Goal: Task Accomplishment & Management: Use online tool/utility

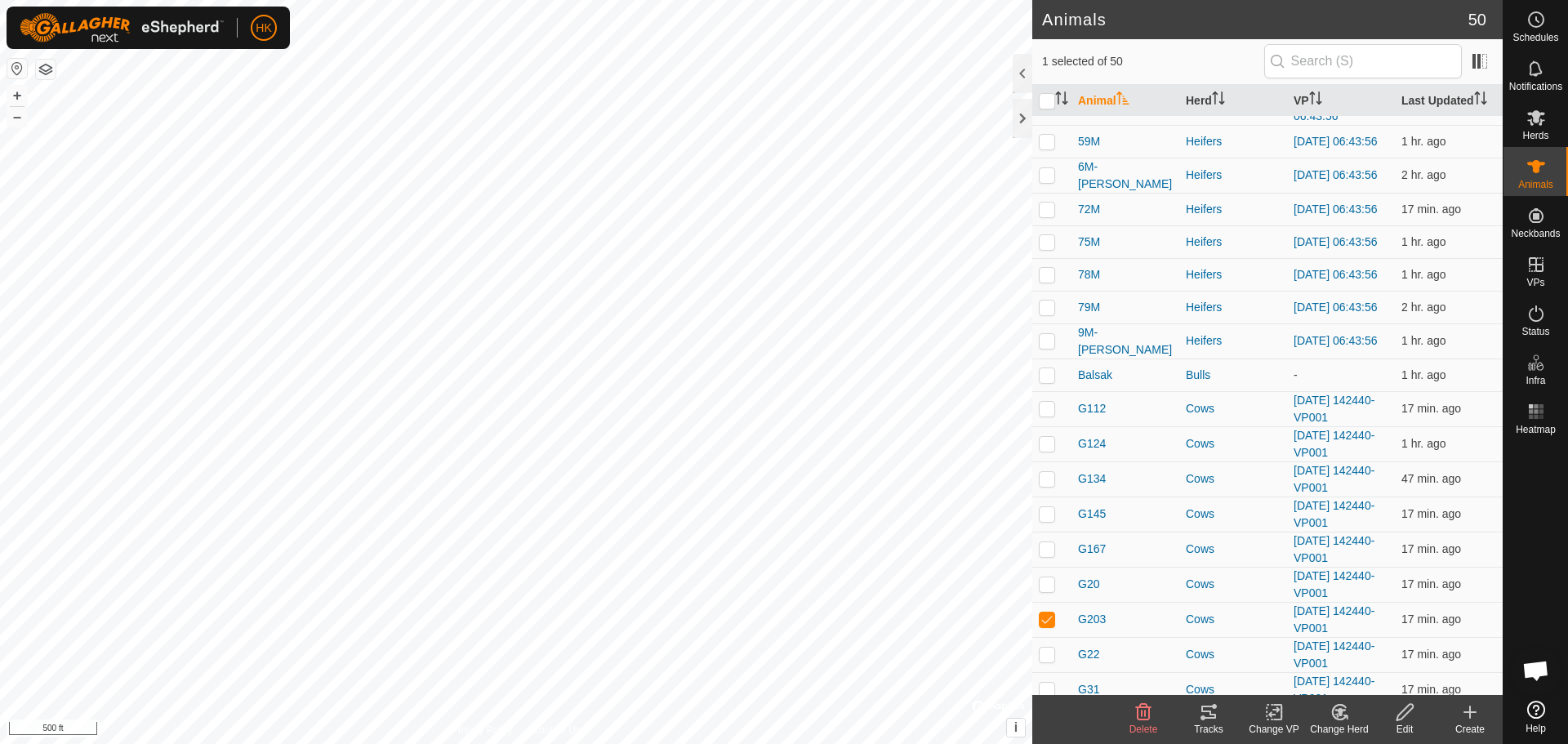
scroll to position [1062, 0]
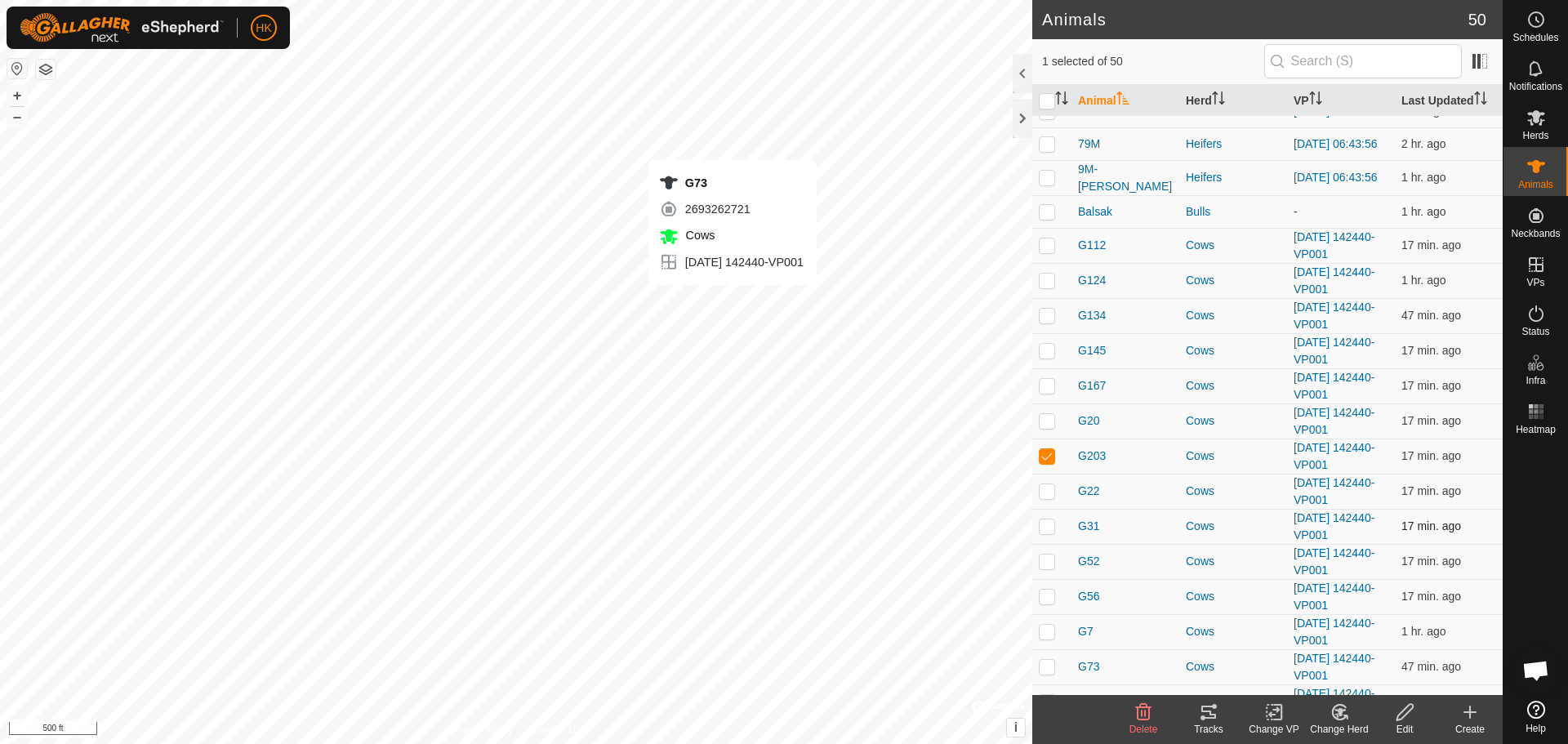
checkbox input "false"
checkbox input "true"
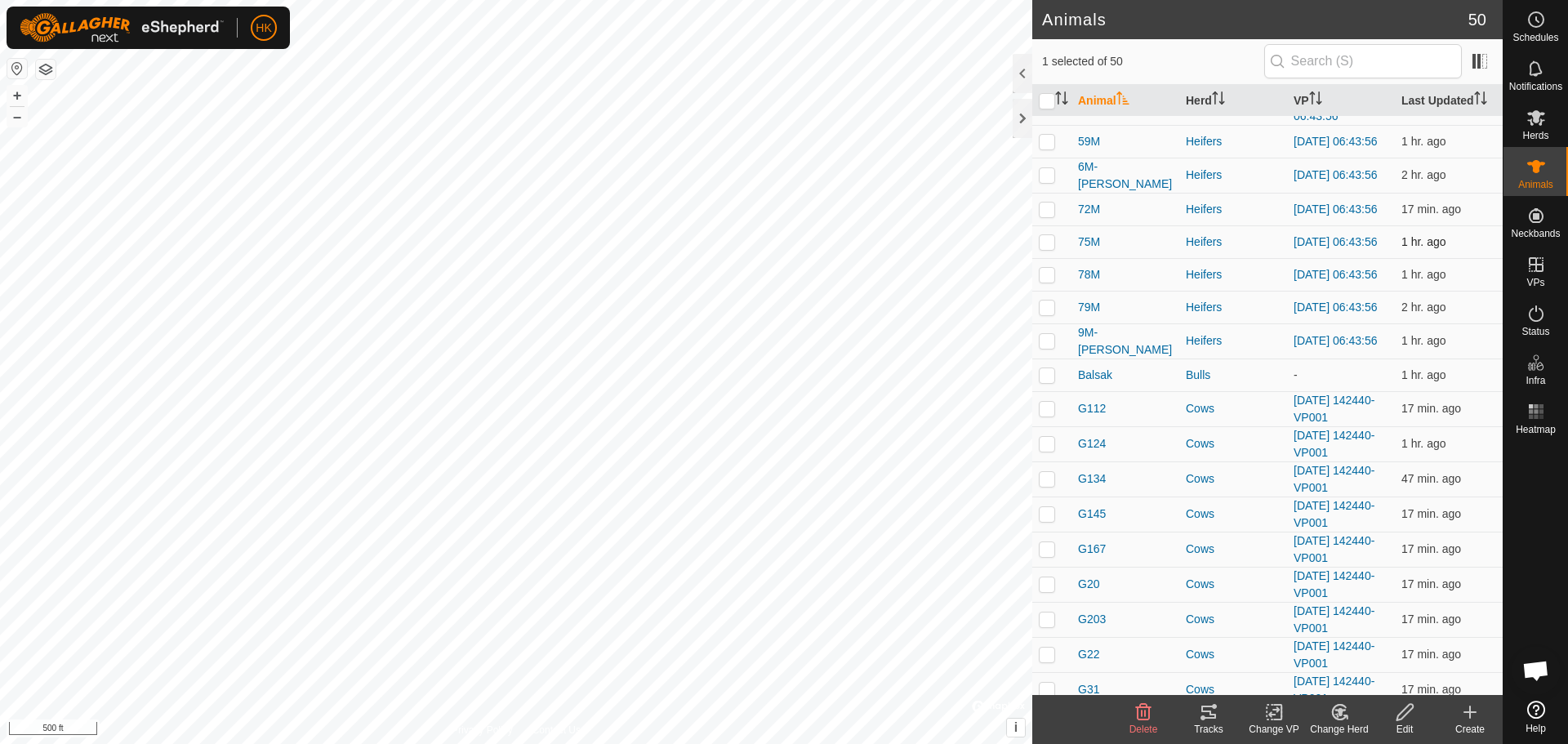
scroll to position [1209, 0]
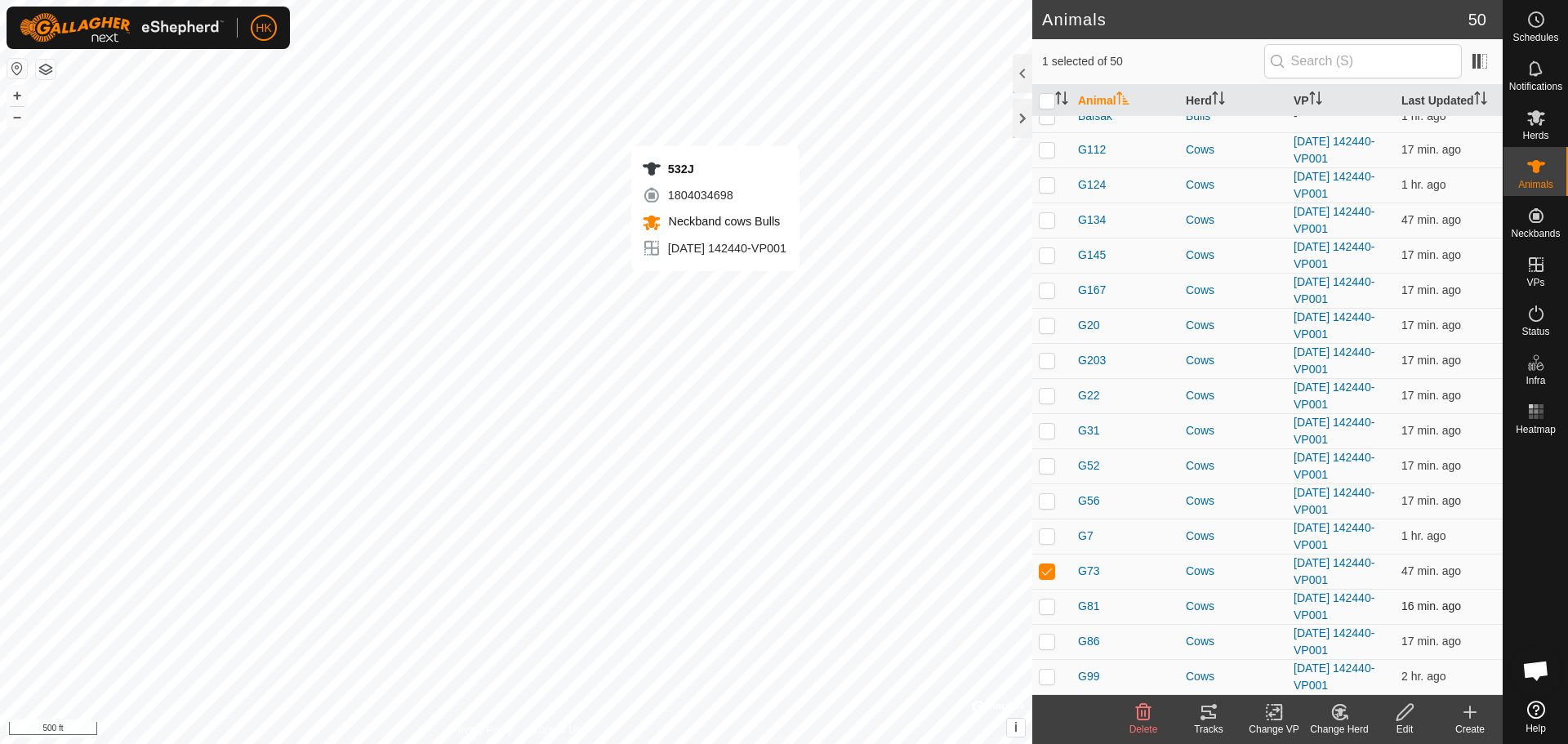
checkbox input "true"
checkbox input "false"
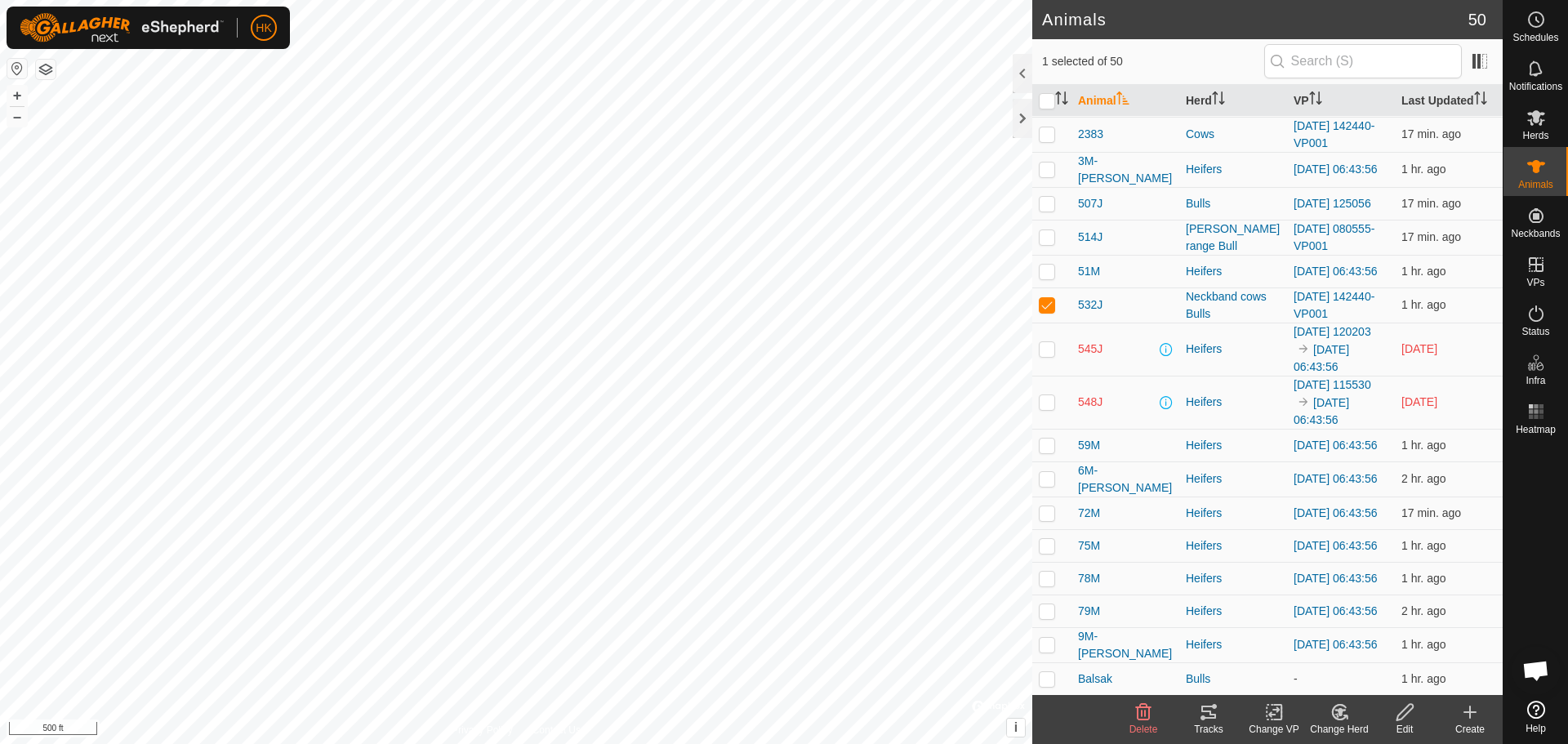
scroll to position [719, 0]
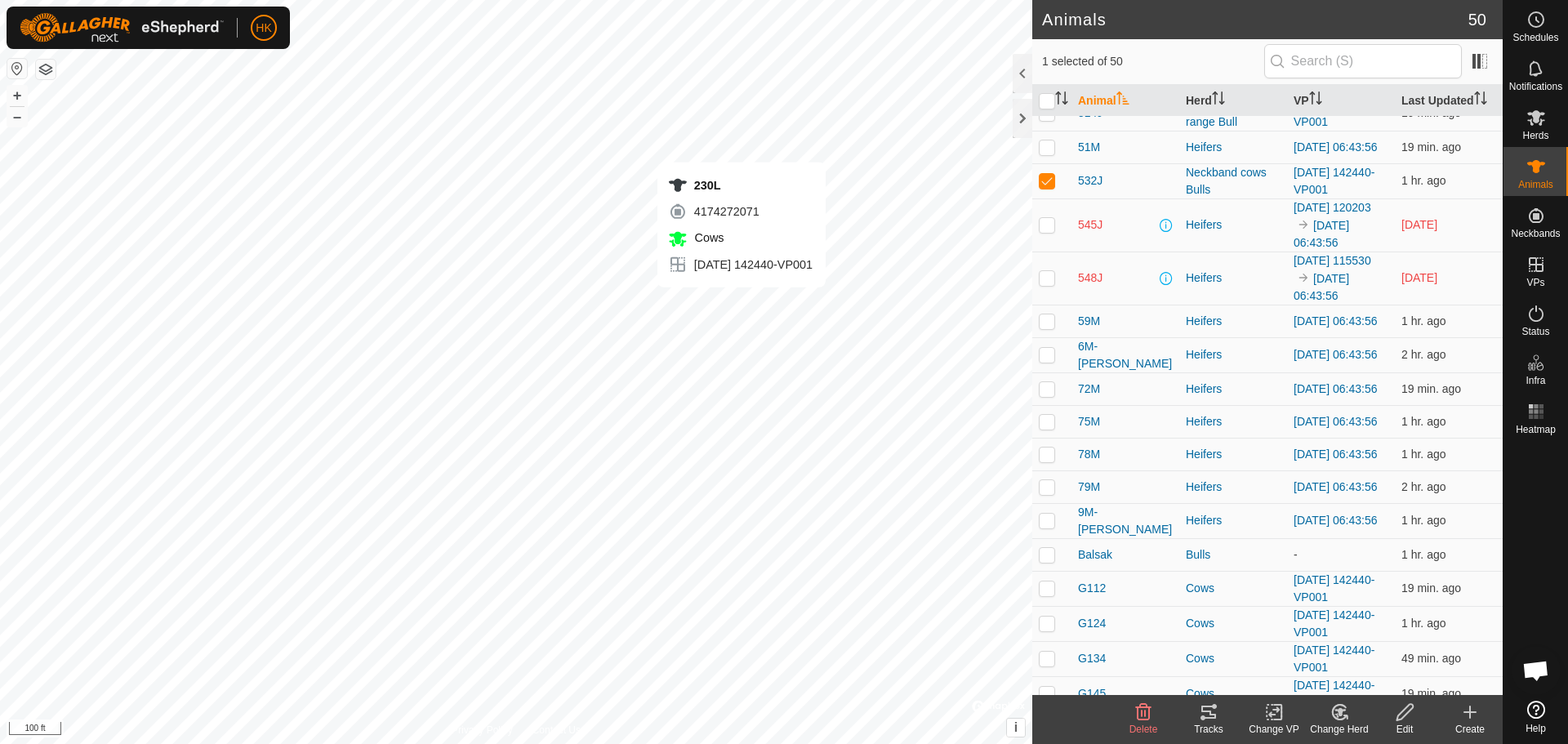
checkbox input "true"
checkbox input "false"
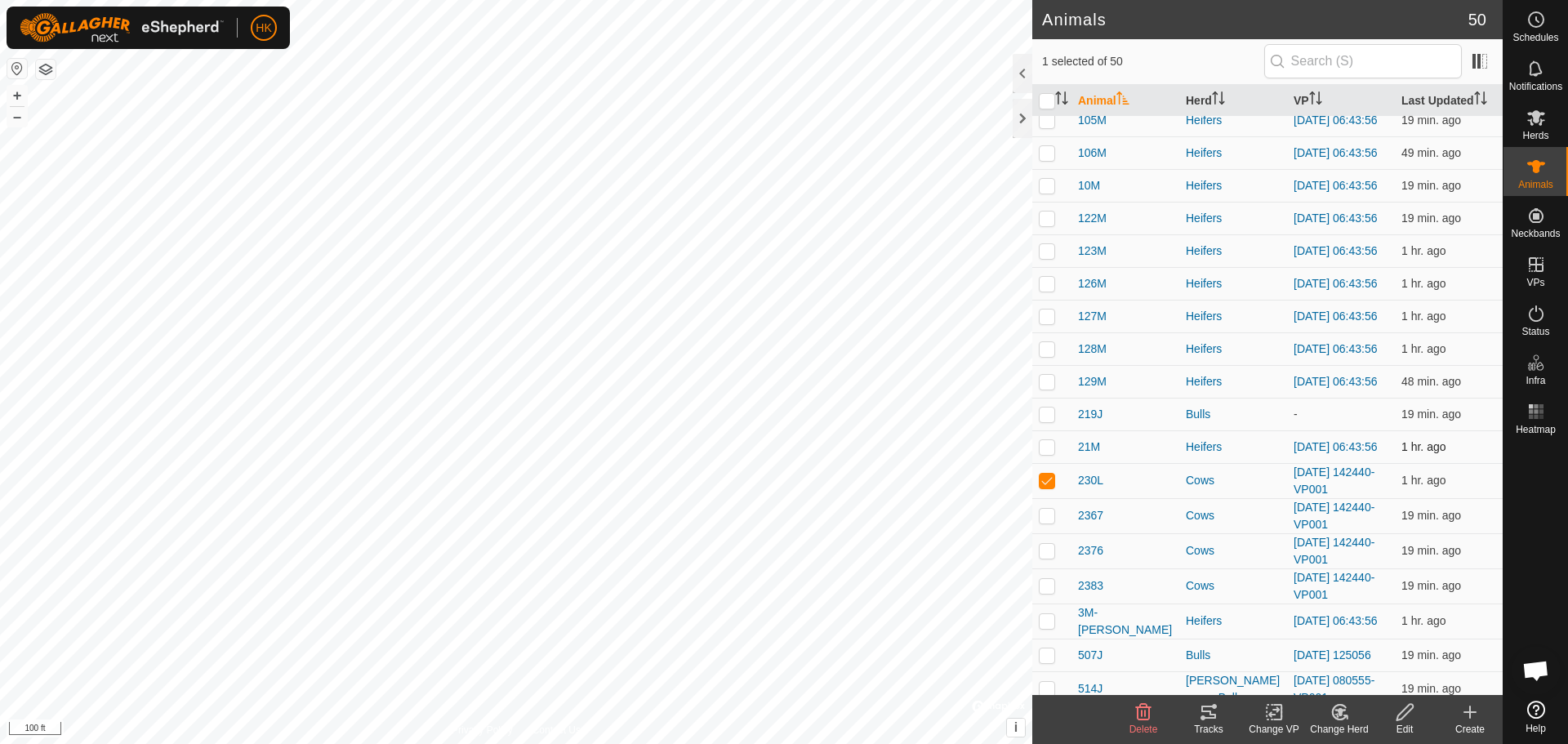
scroll to position [164, 0]
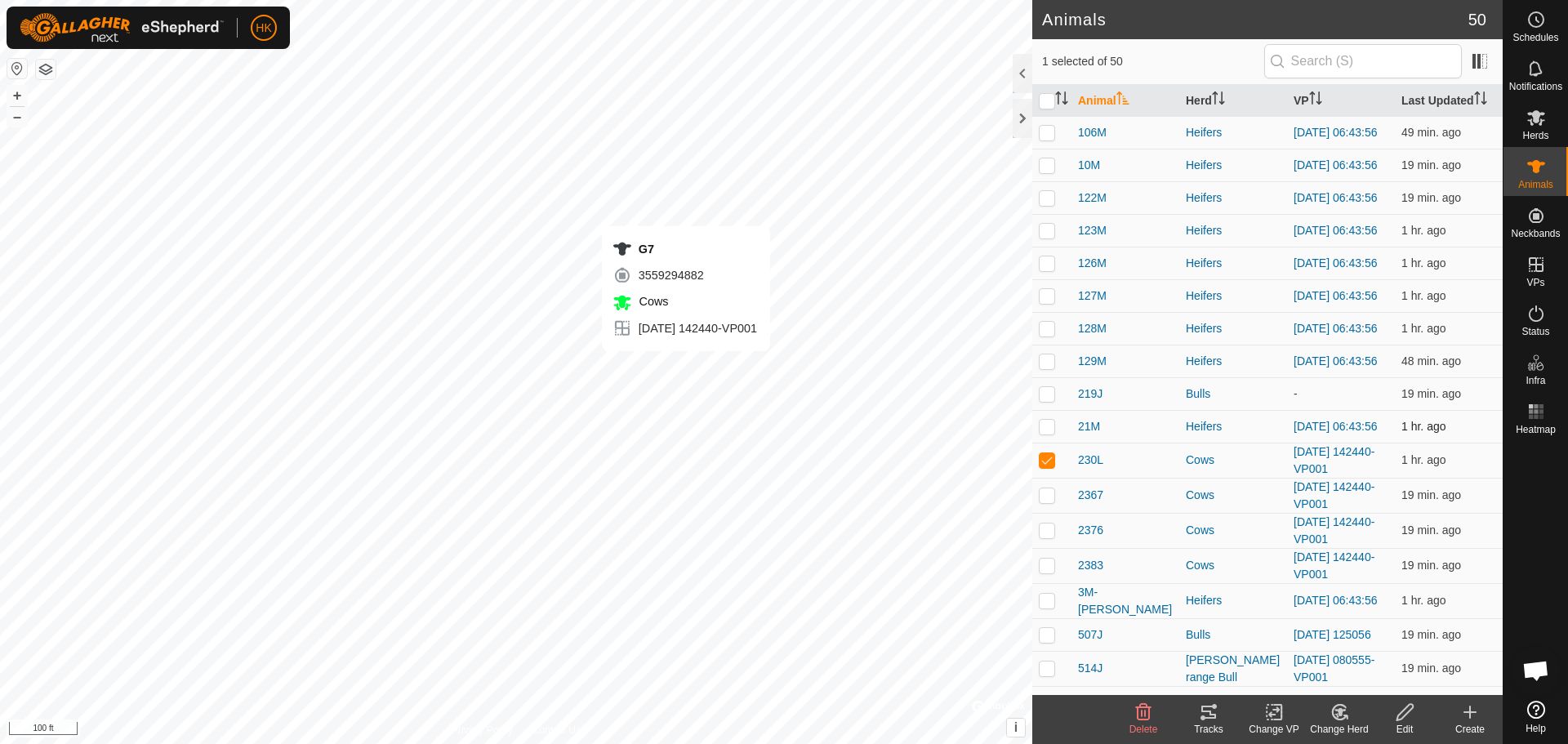
checkbox input "false"
checkbox input "true"
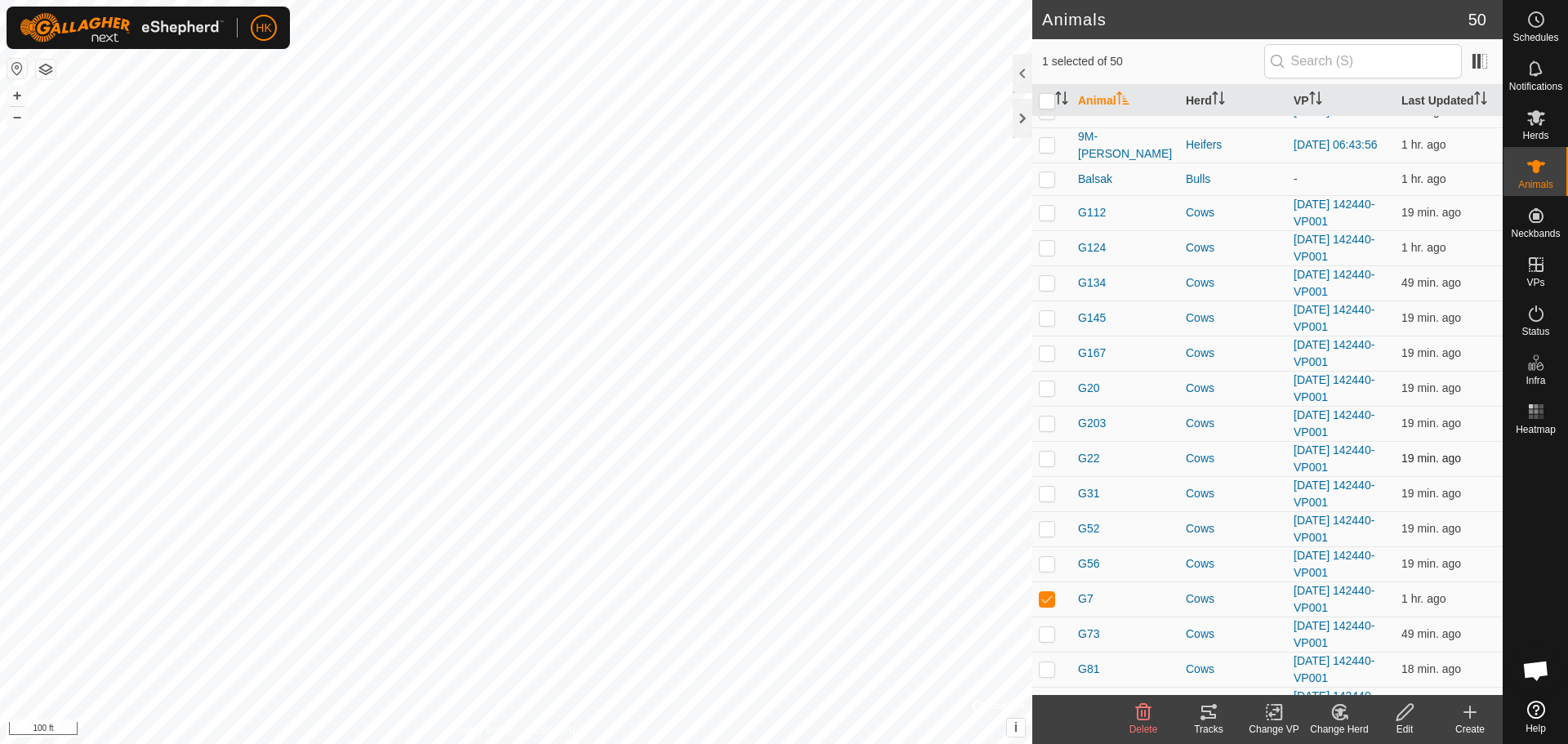
scroll to position [882, 0]
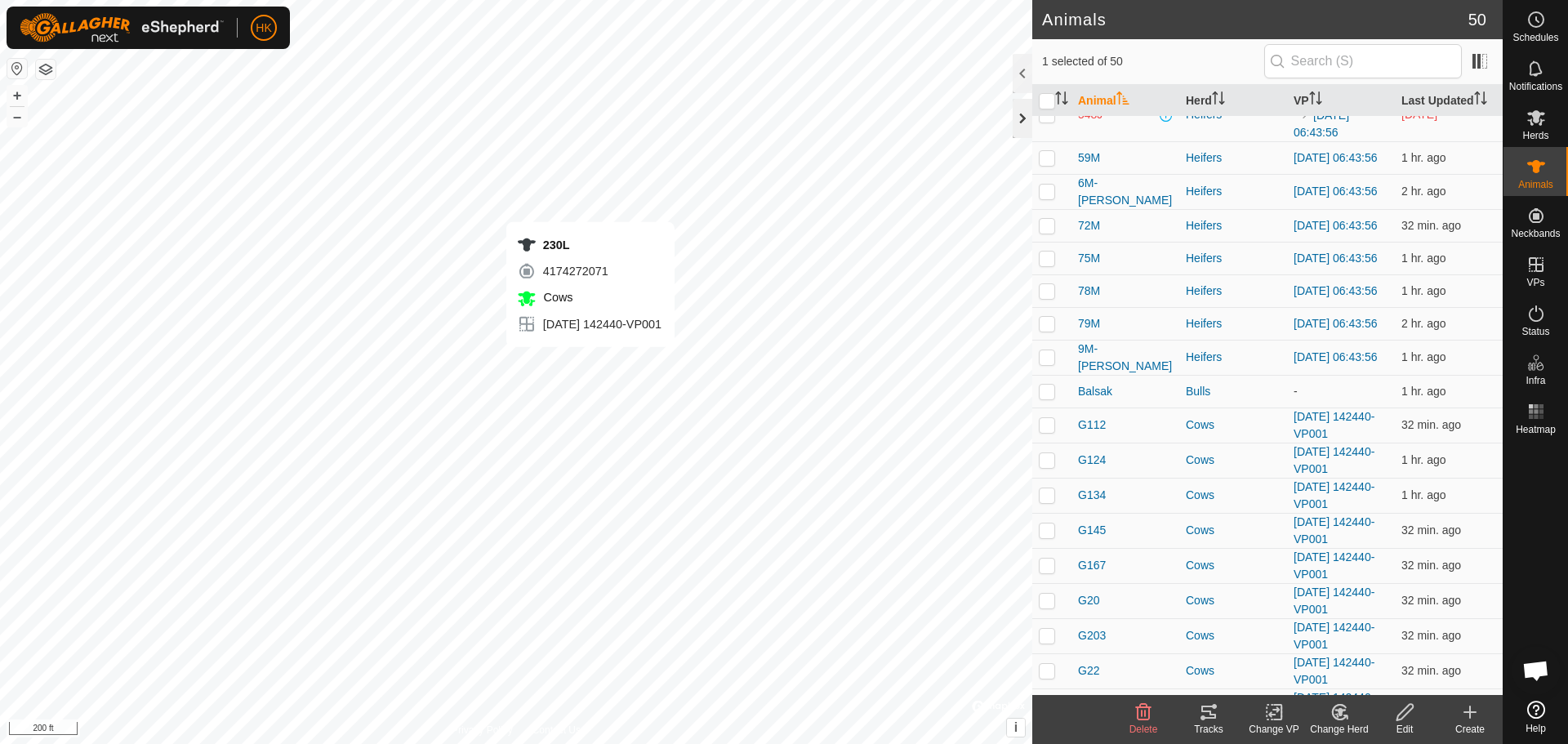
checkbox input "true"
checkbox input "false"
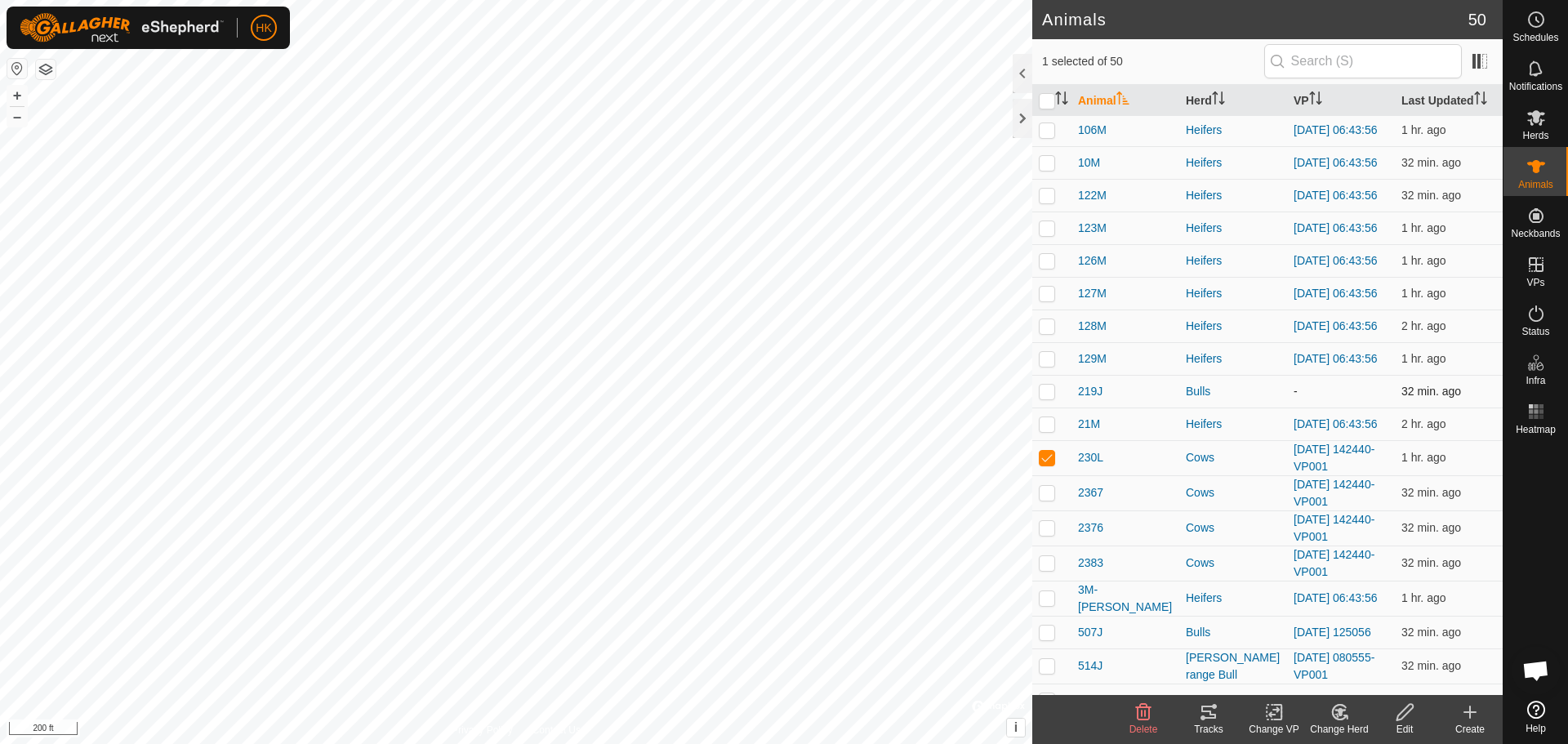
scroll to position [147, 0]
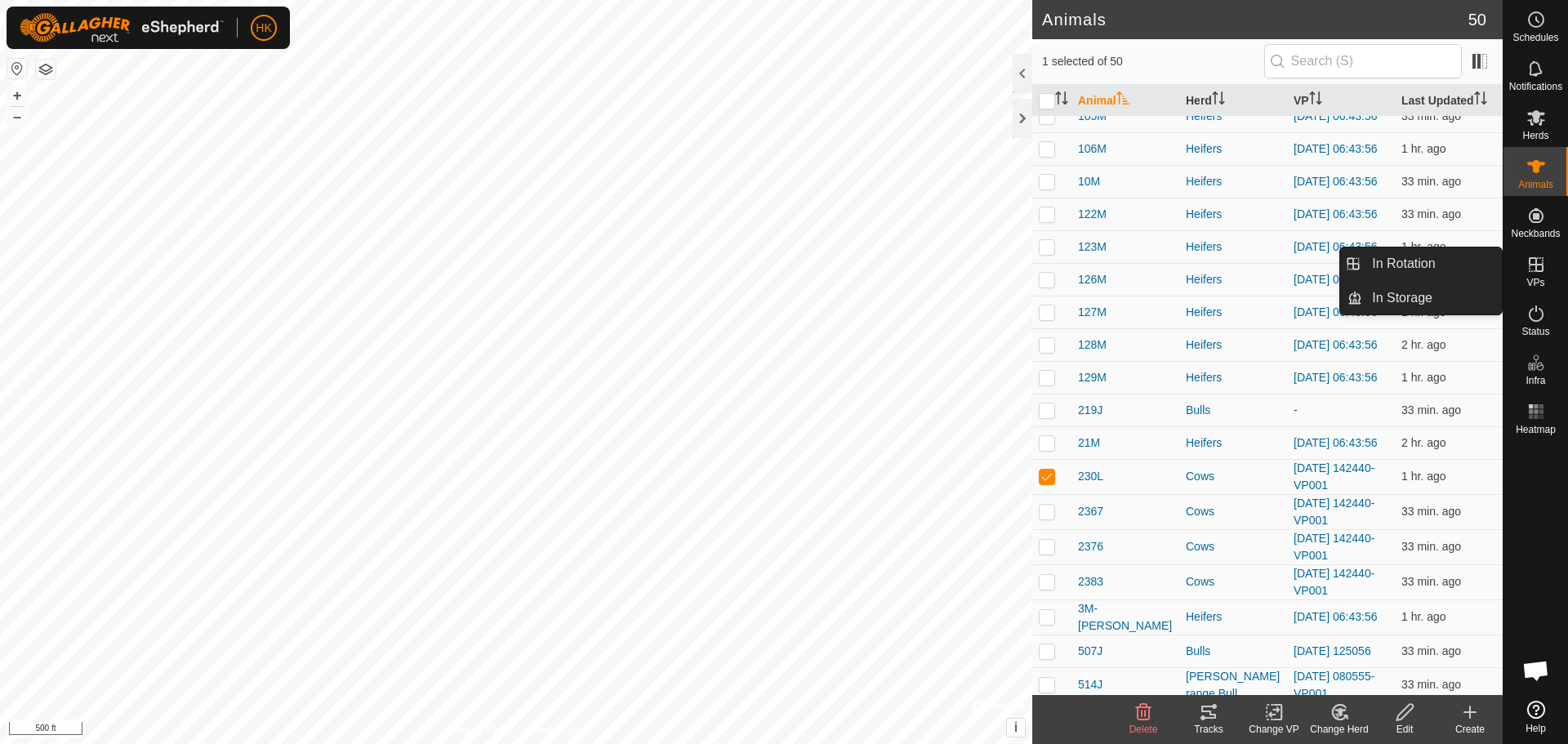
click at [1535, 276] on es-virtualpaddocks-svg-icon at bounding box center [1536, 264] width 29 height 26
click at [1414, 265] on link "In Rotation" at bounding box center [1432, 263] width 140 height 33
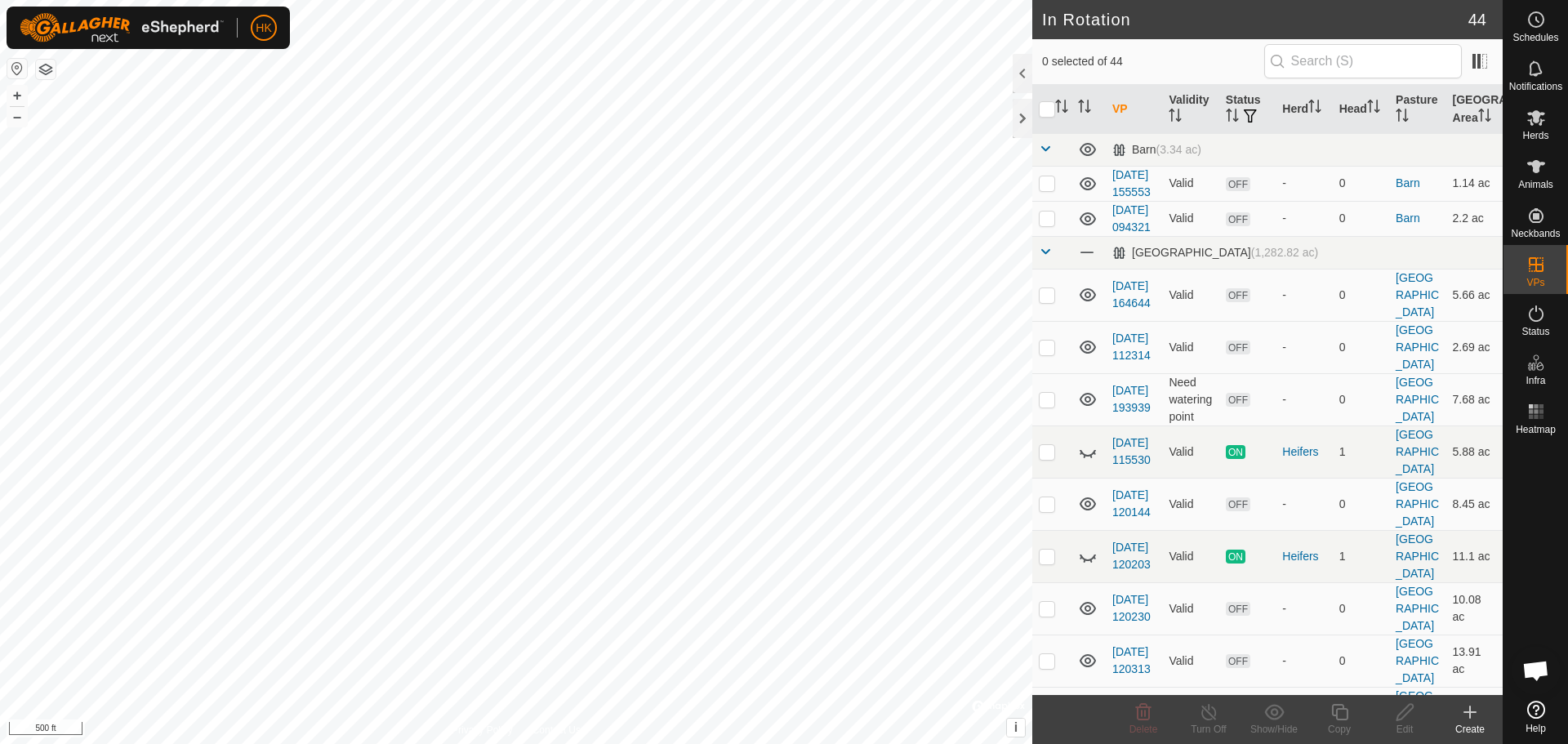
click at [1470, 715] on icon at bounding box center [1470, 712] width 0 height 12
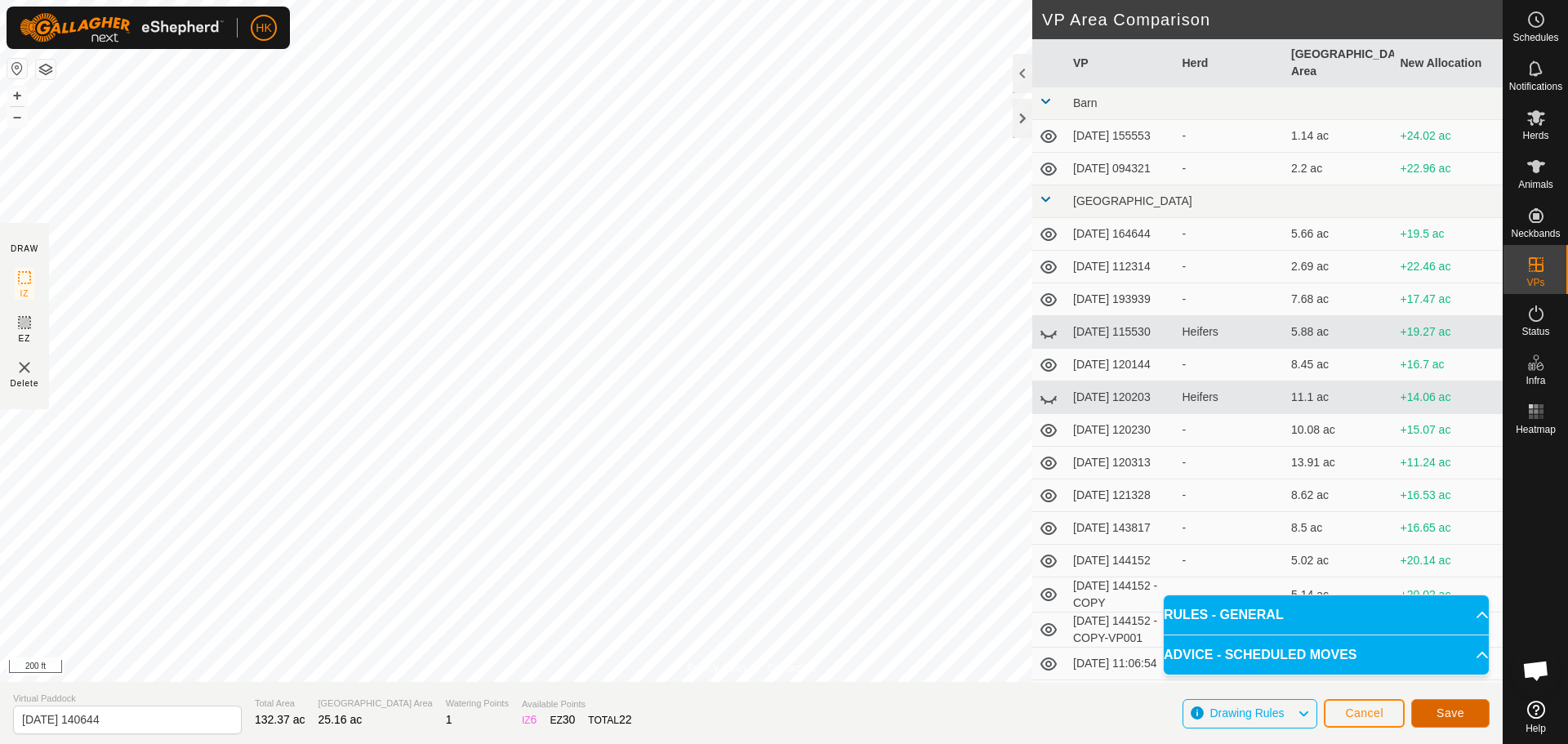
click at [1457, 710] on span "Save" at bounding box center [1450, 713] width 28 height 13
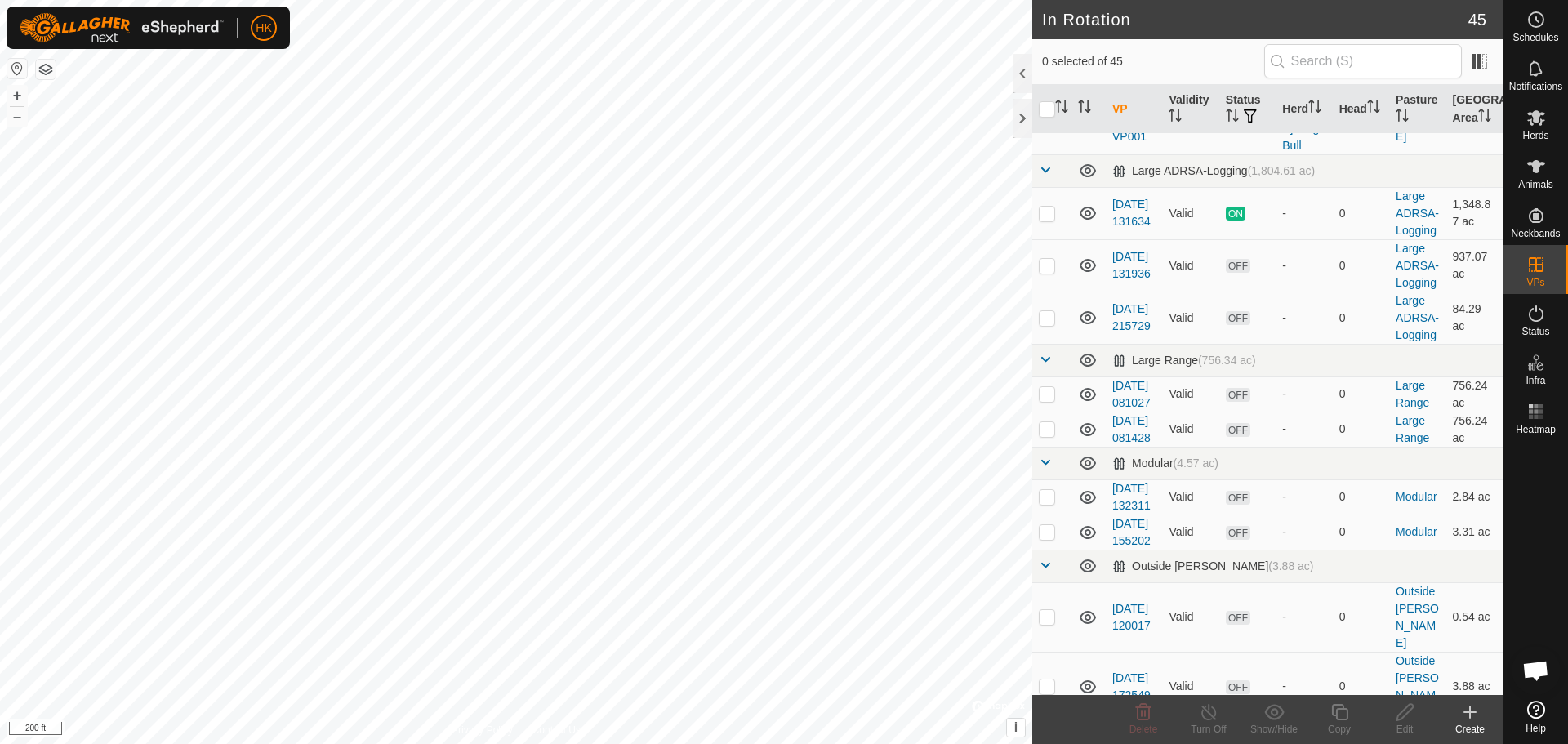
scroll to position [1144, 0]
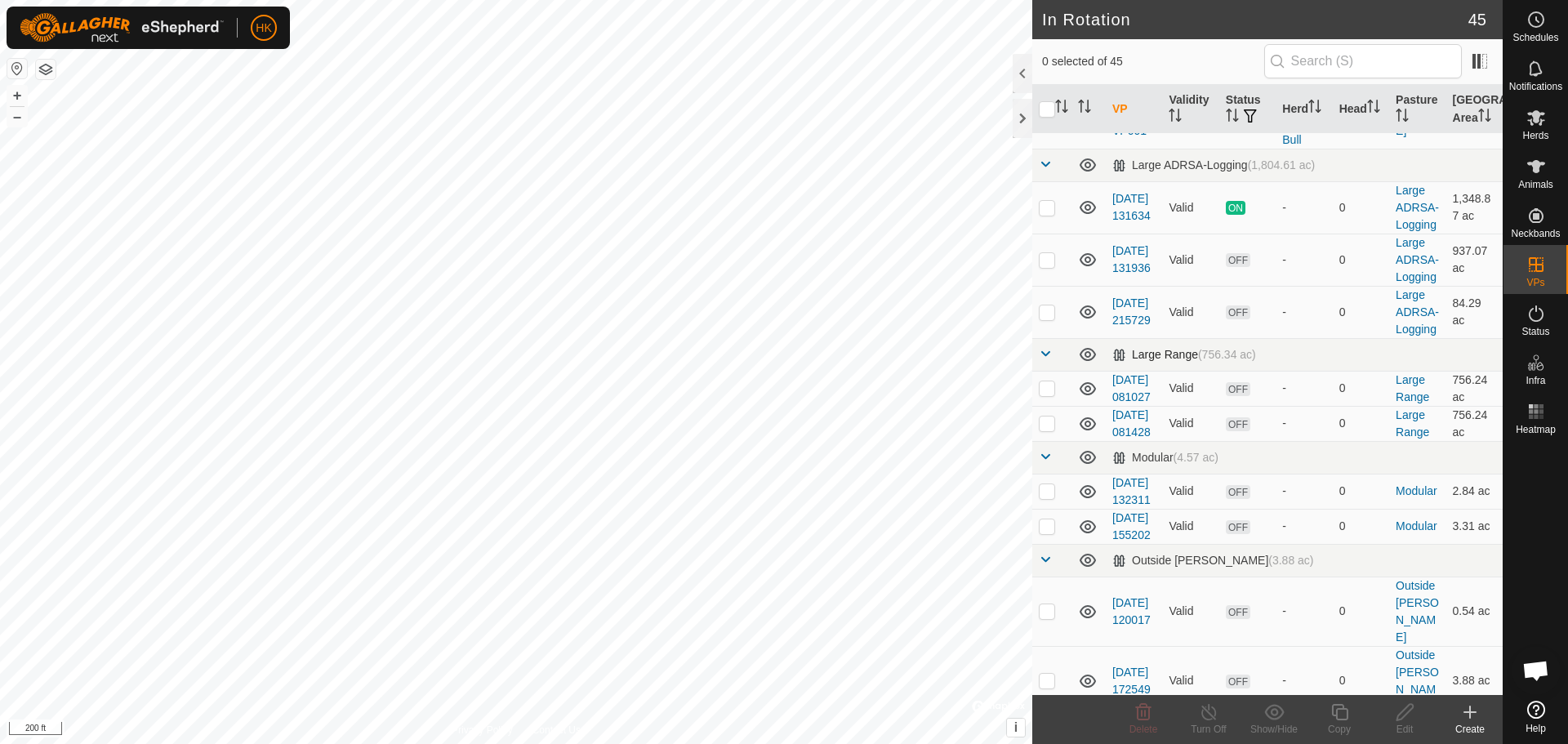
checkbox input "true"
checkbox input "false"
checkbox input "true"
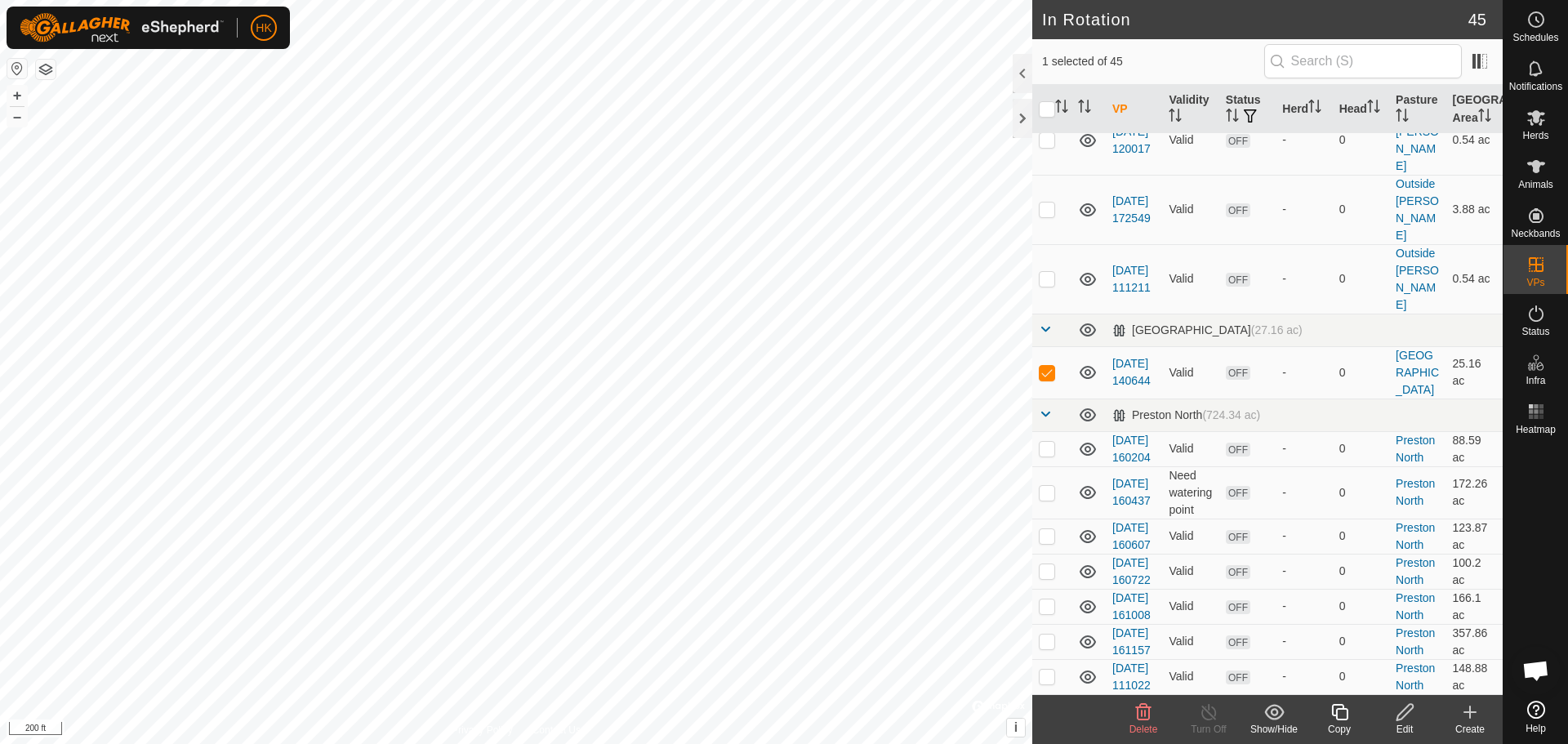
scroll to position [1716, 0]
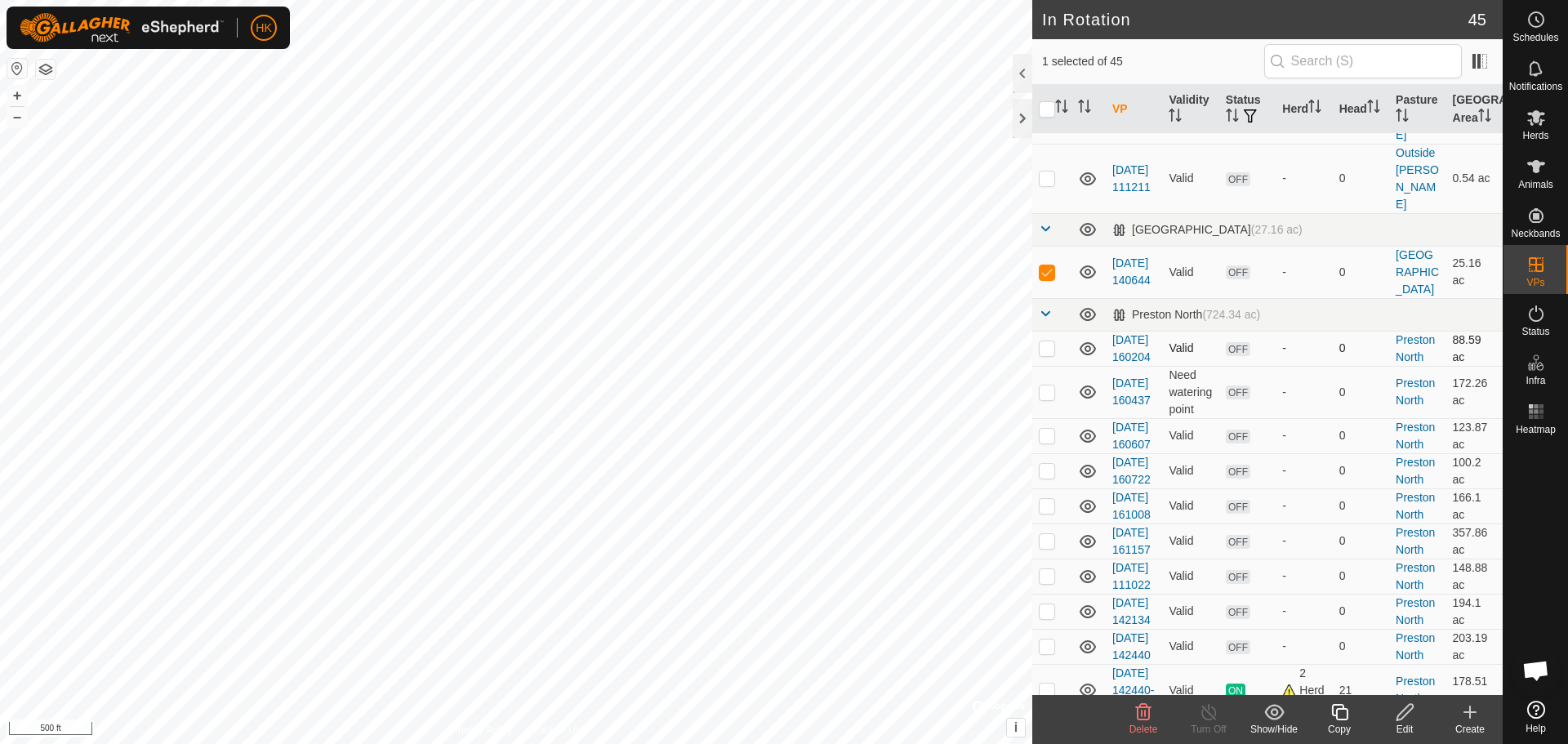
checkbox input "true"
checkbox input "false"
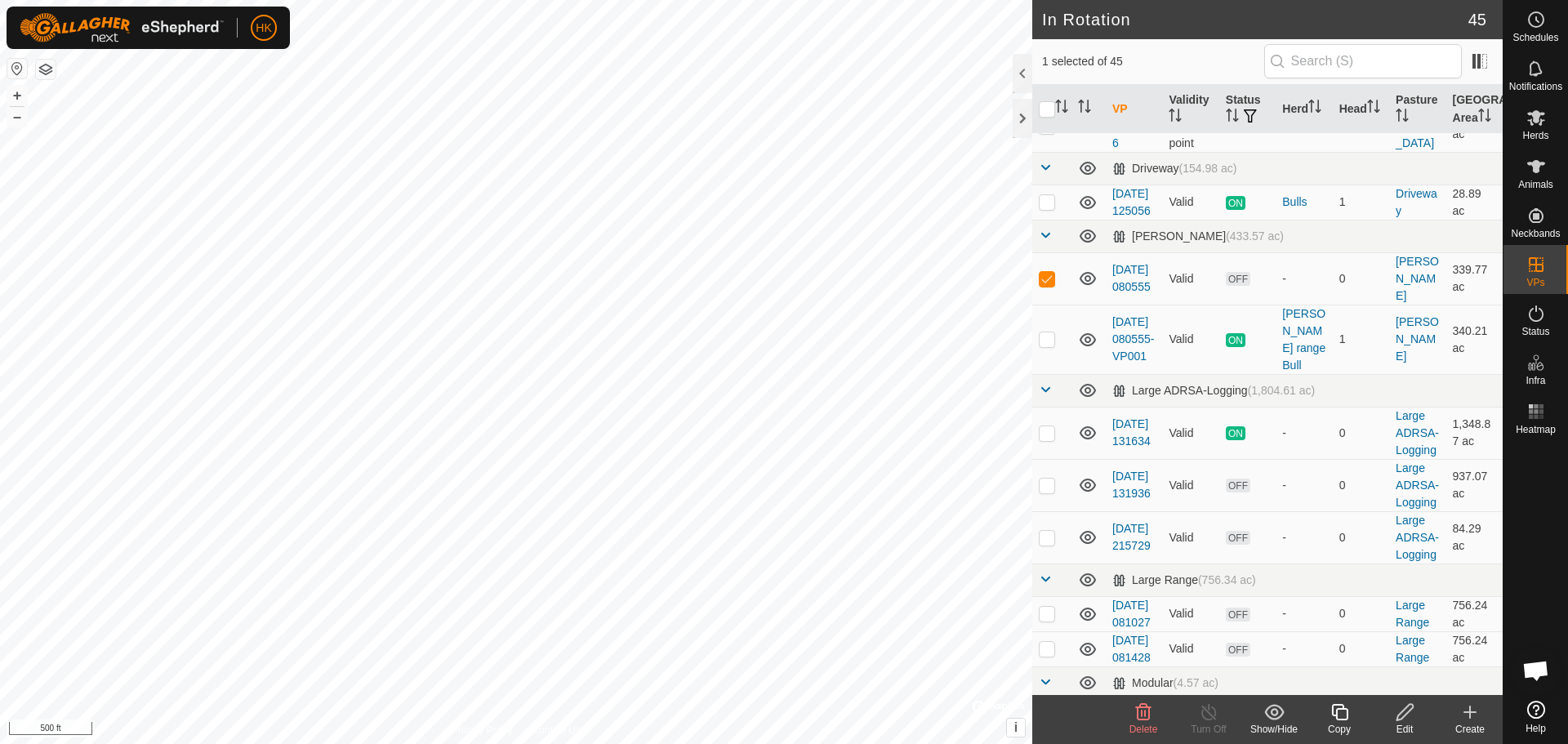
scroll to position [964, 0]
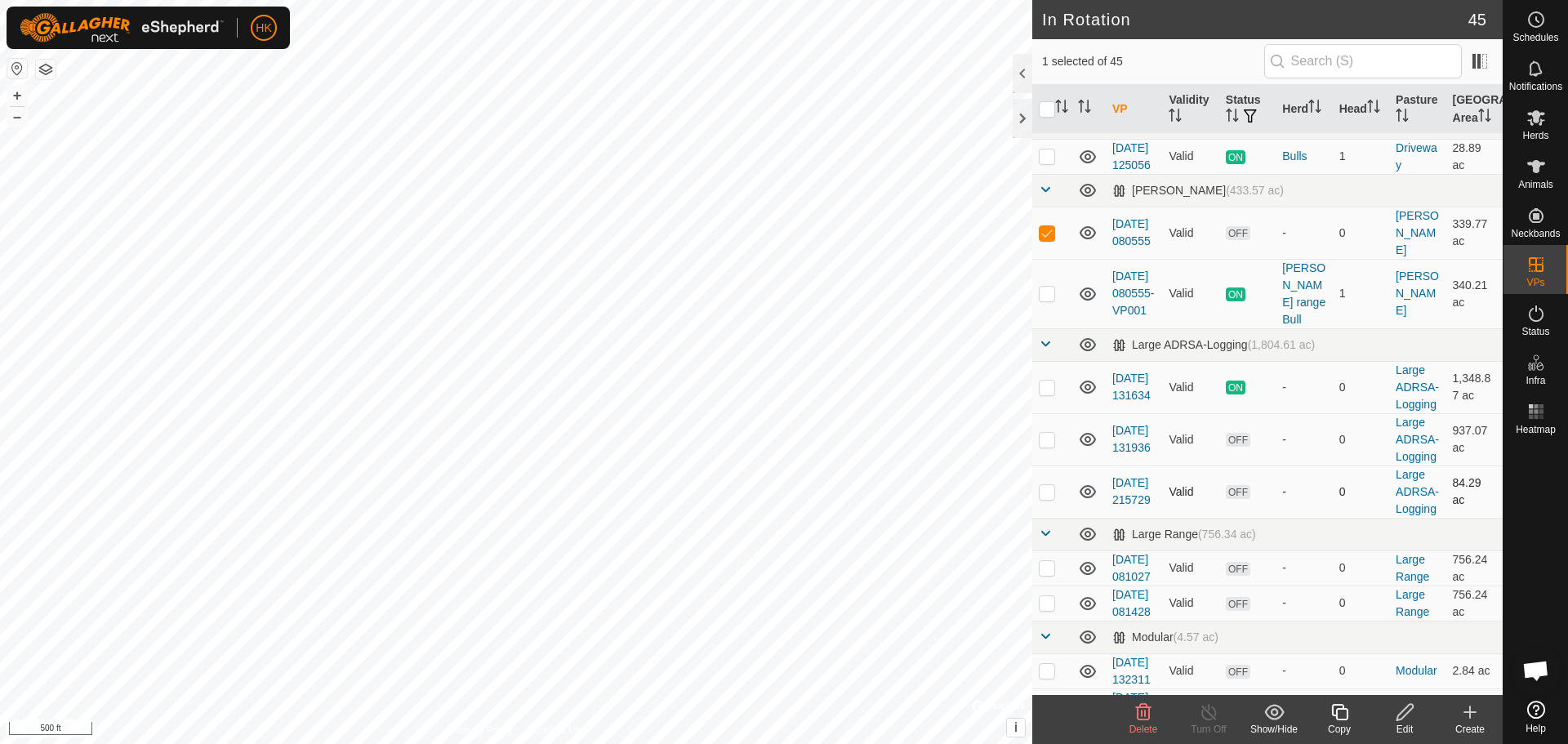
checkbox input "true"
checkbox input "false"
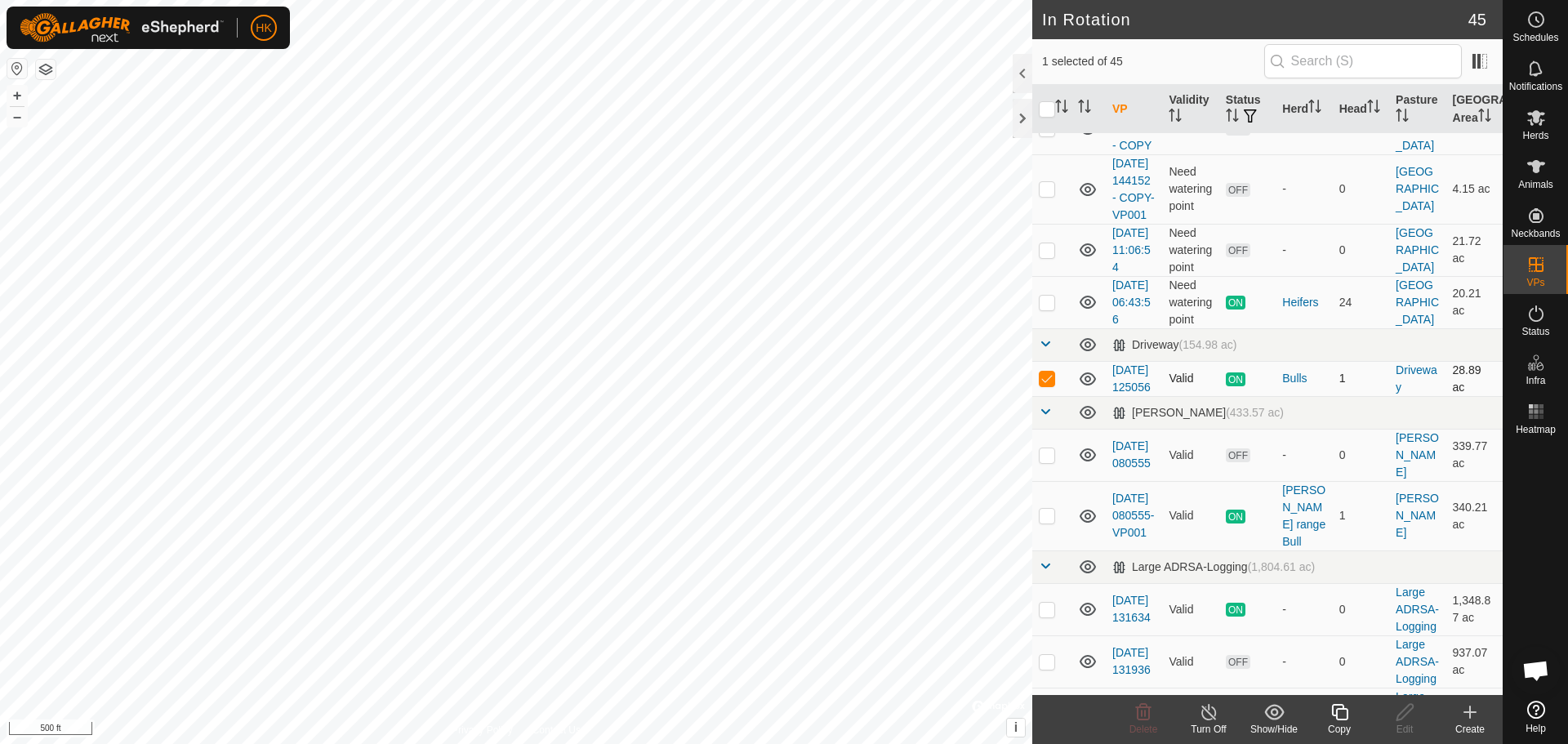
scroll to position [719, 0]
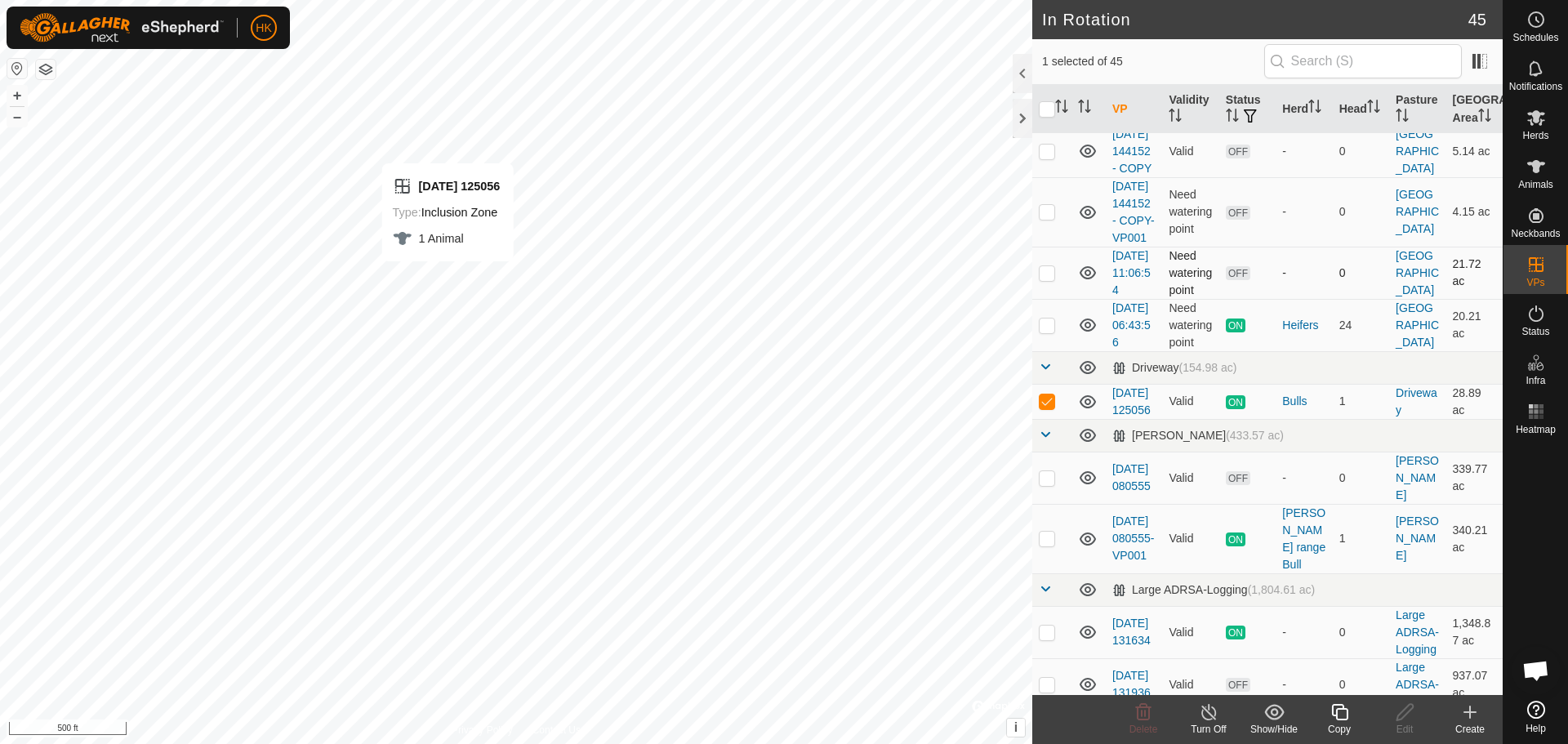
checkbox input "false"
checkbox input "true"
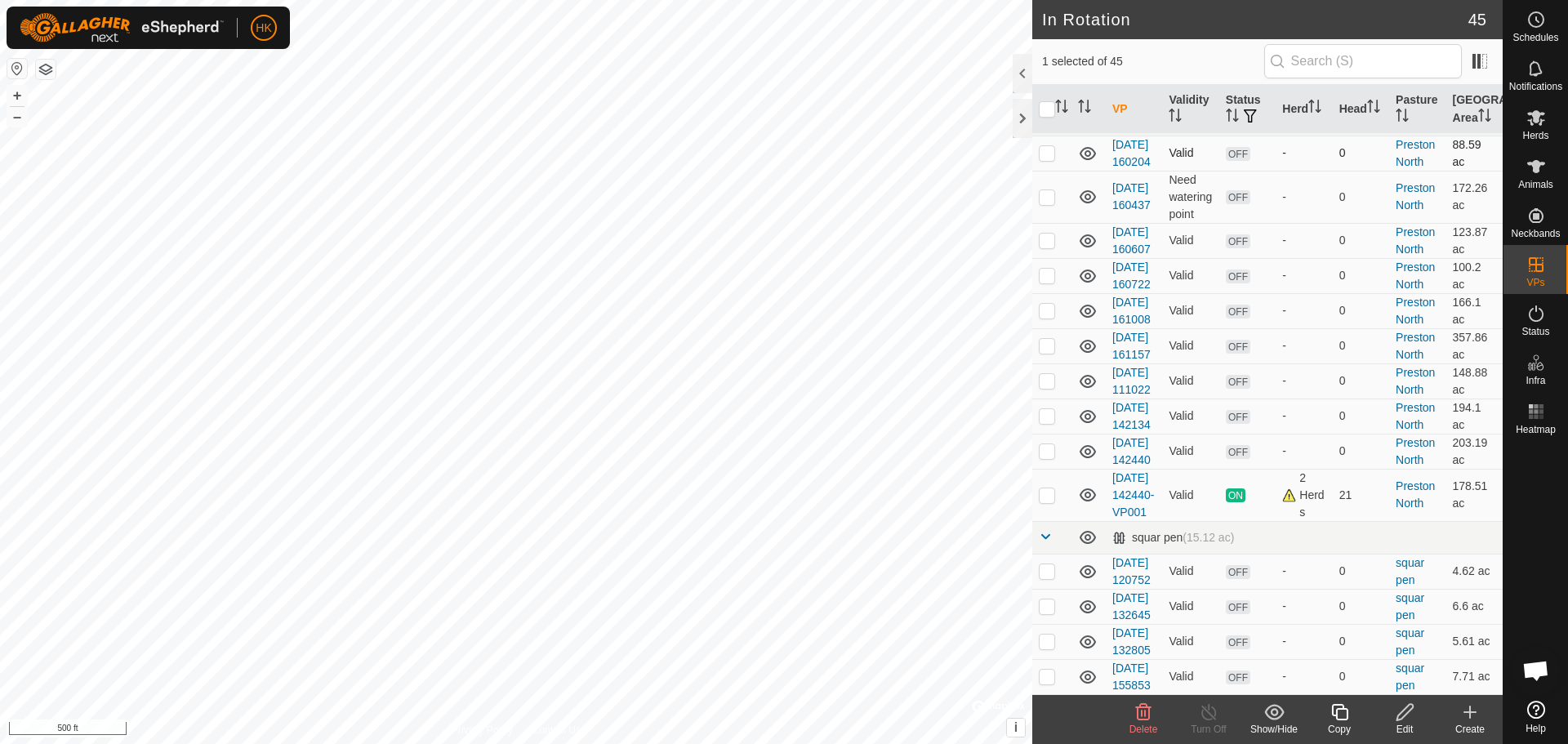
scroll to position [1879, 0]
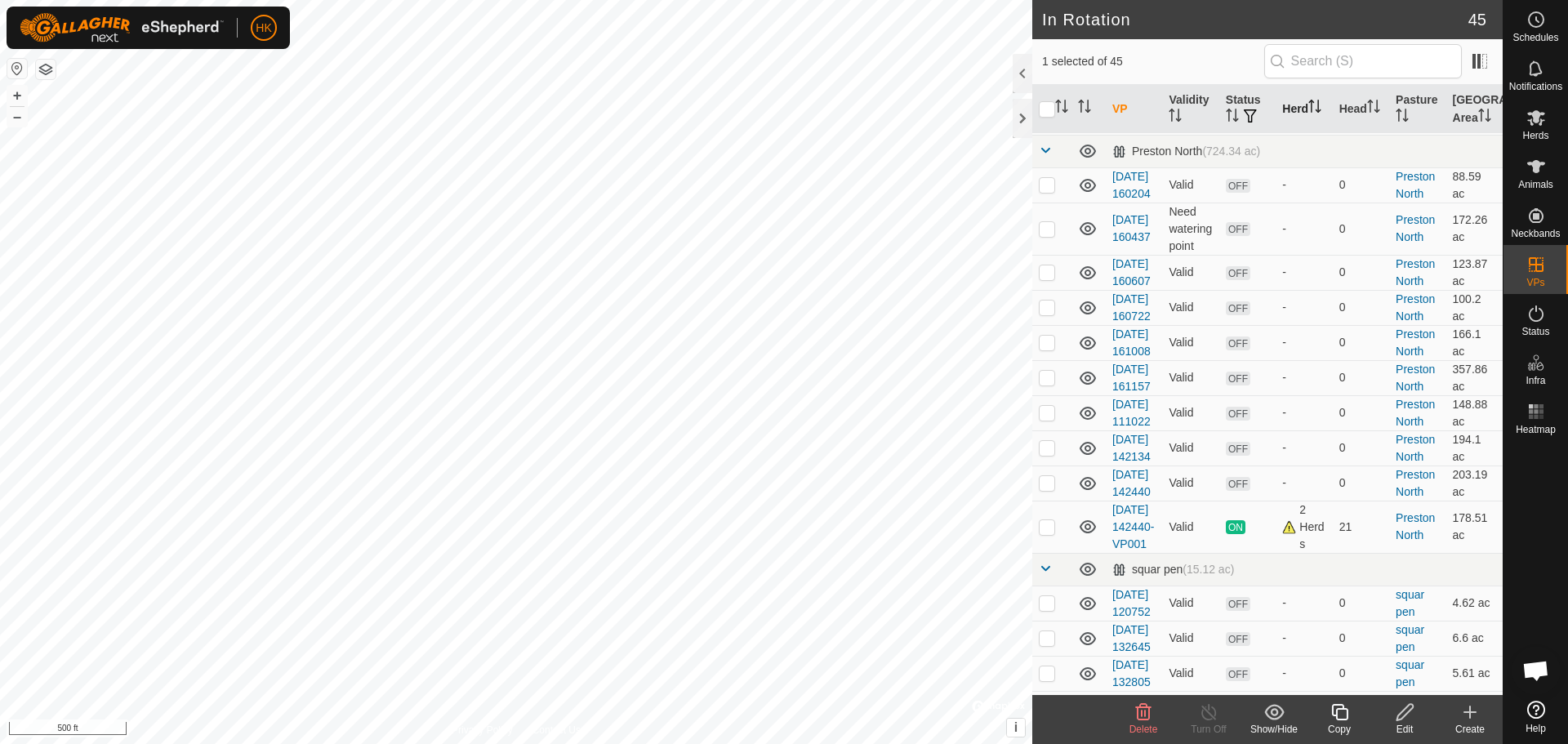
click at [1290, 100] on th "Herd" at bounding box center [1303, 109] width 56 height 49
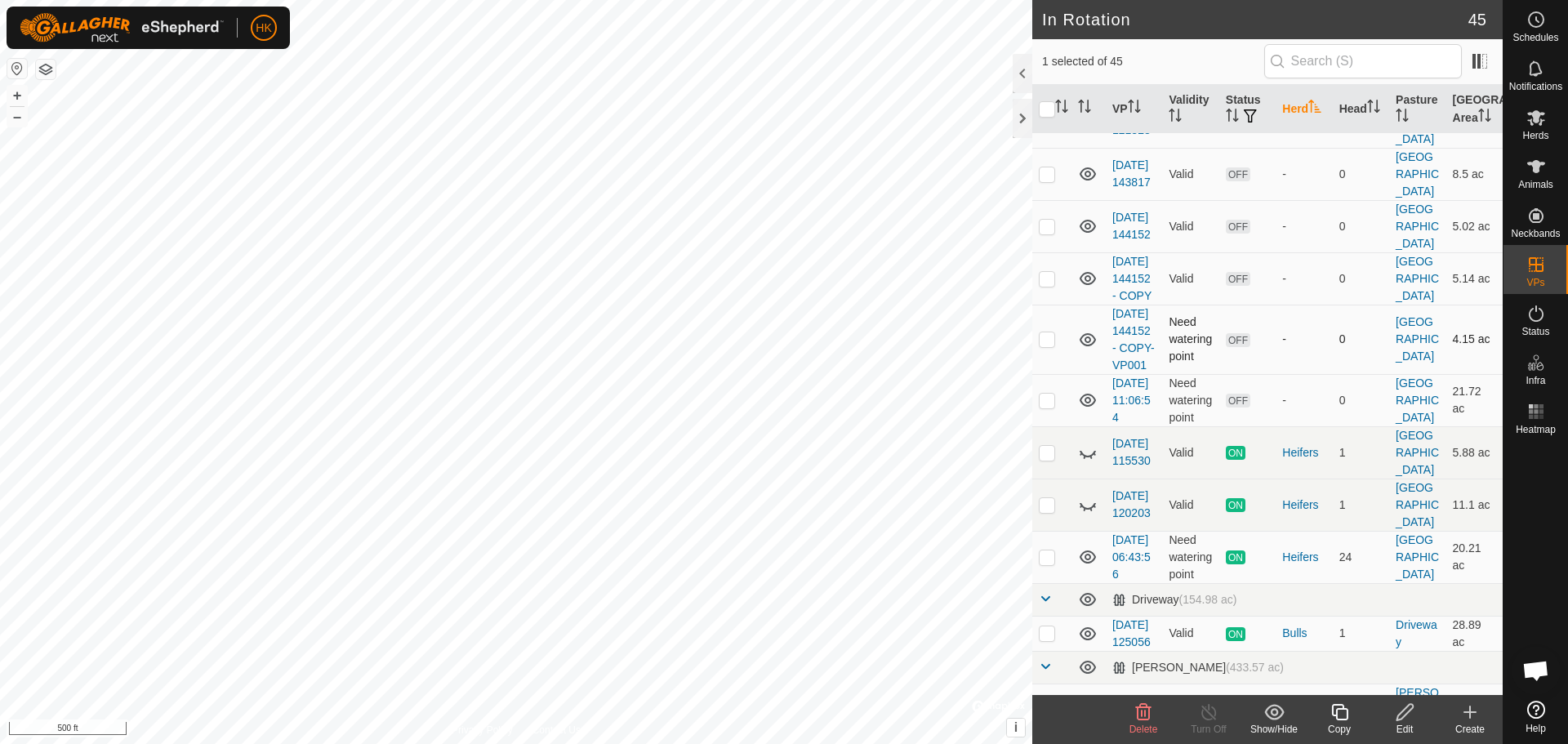
scroll to position [490, 0]
click at [1526, 113] on icon at bounding box center [1536, 117] width 20 height 20
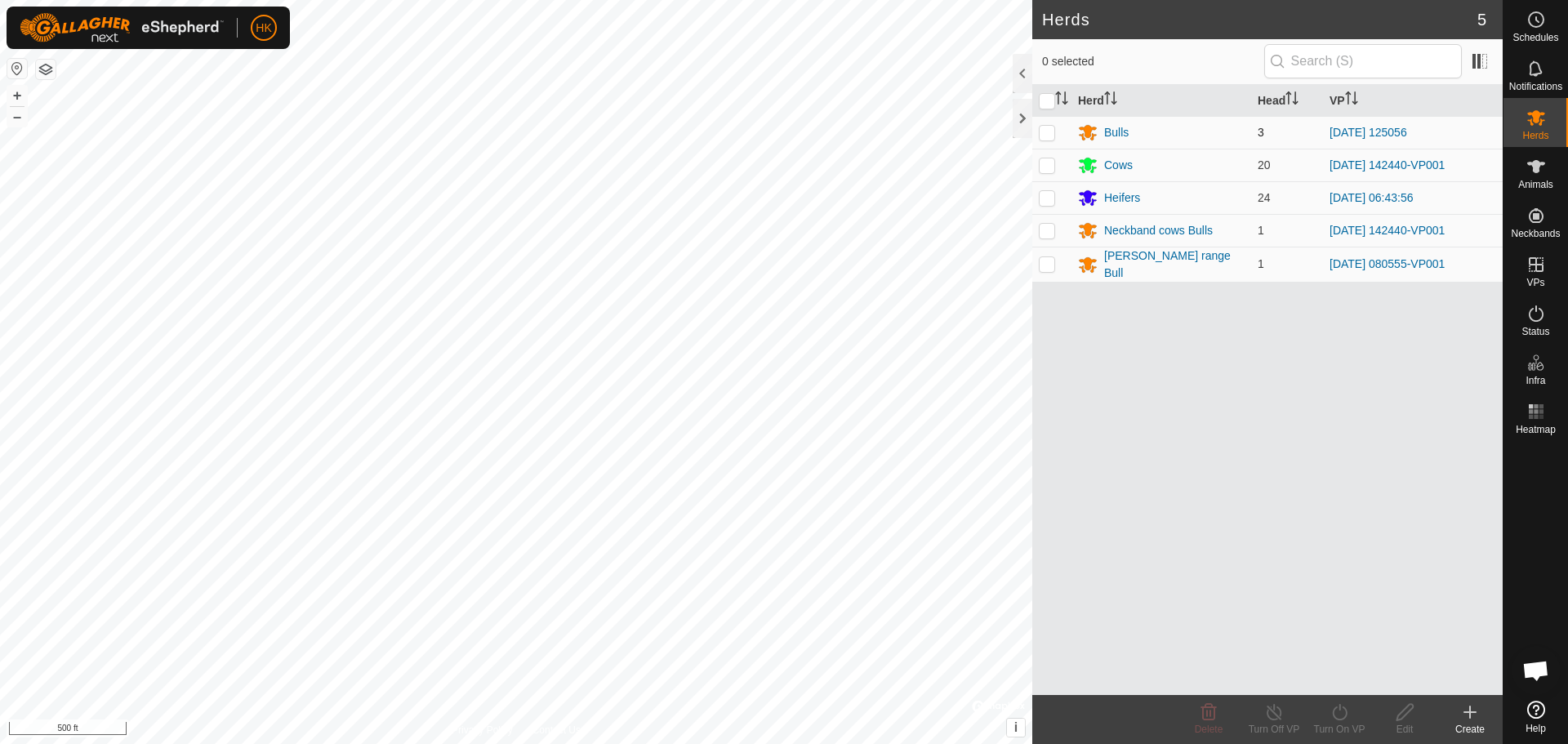
click at [1306, 131] on td "3" at bounding box center [1287, 132] width 72 height 33
click at [1042, 126] on p-checkbox at bounding box center [1047, 132] width 16 height 13
checkbox input "true"
click at [1260, 132] on span "3" at bounding box center [1260, 132] width 6 height 13
click at [1370, 129] on link "[DATE] 125056" at bounding box center [1368, 132] width 77 height 13
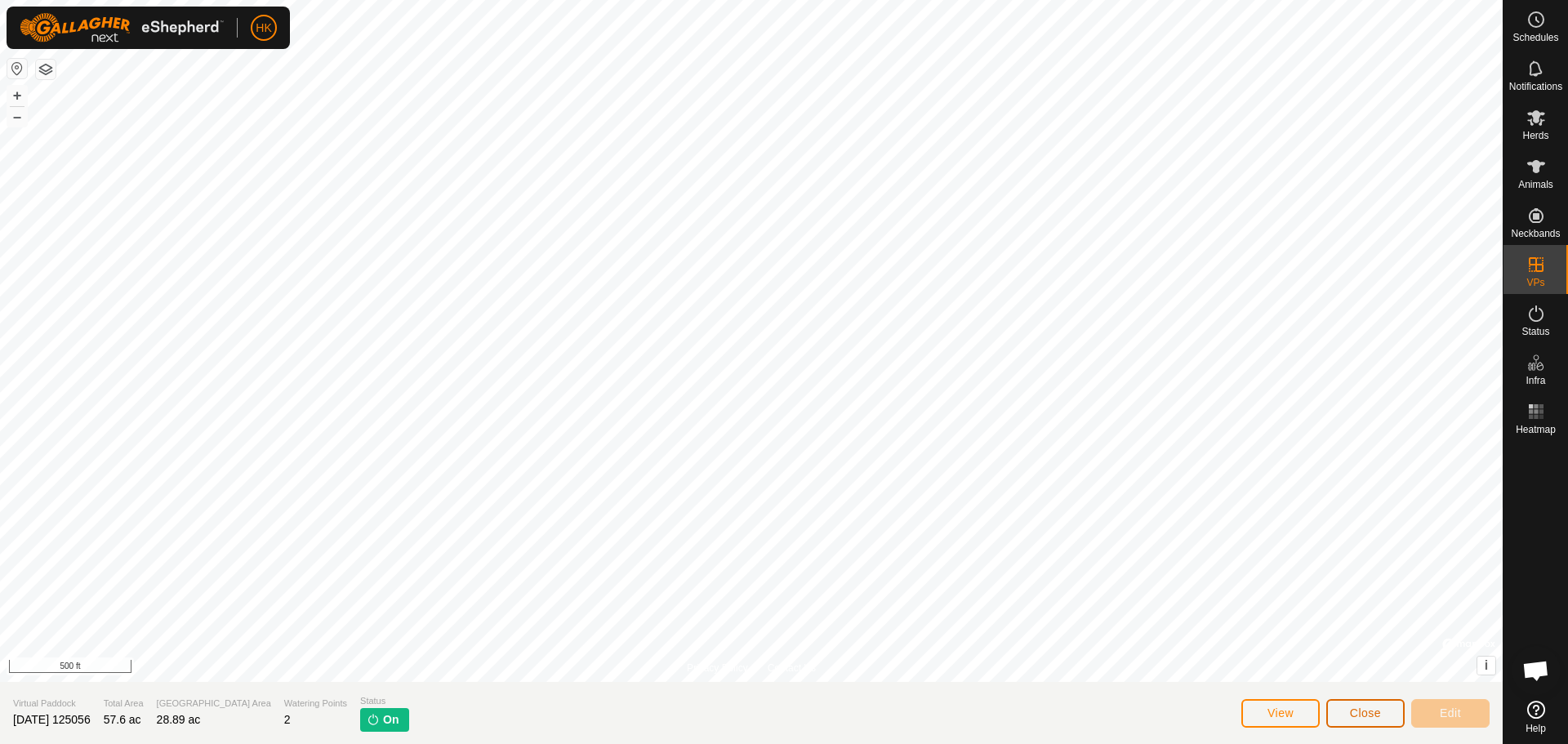
click at [1379, 711] on span "Close" at bounding box center [1365, 713] width 31 height 13
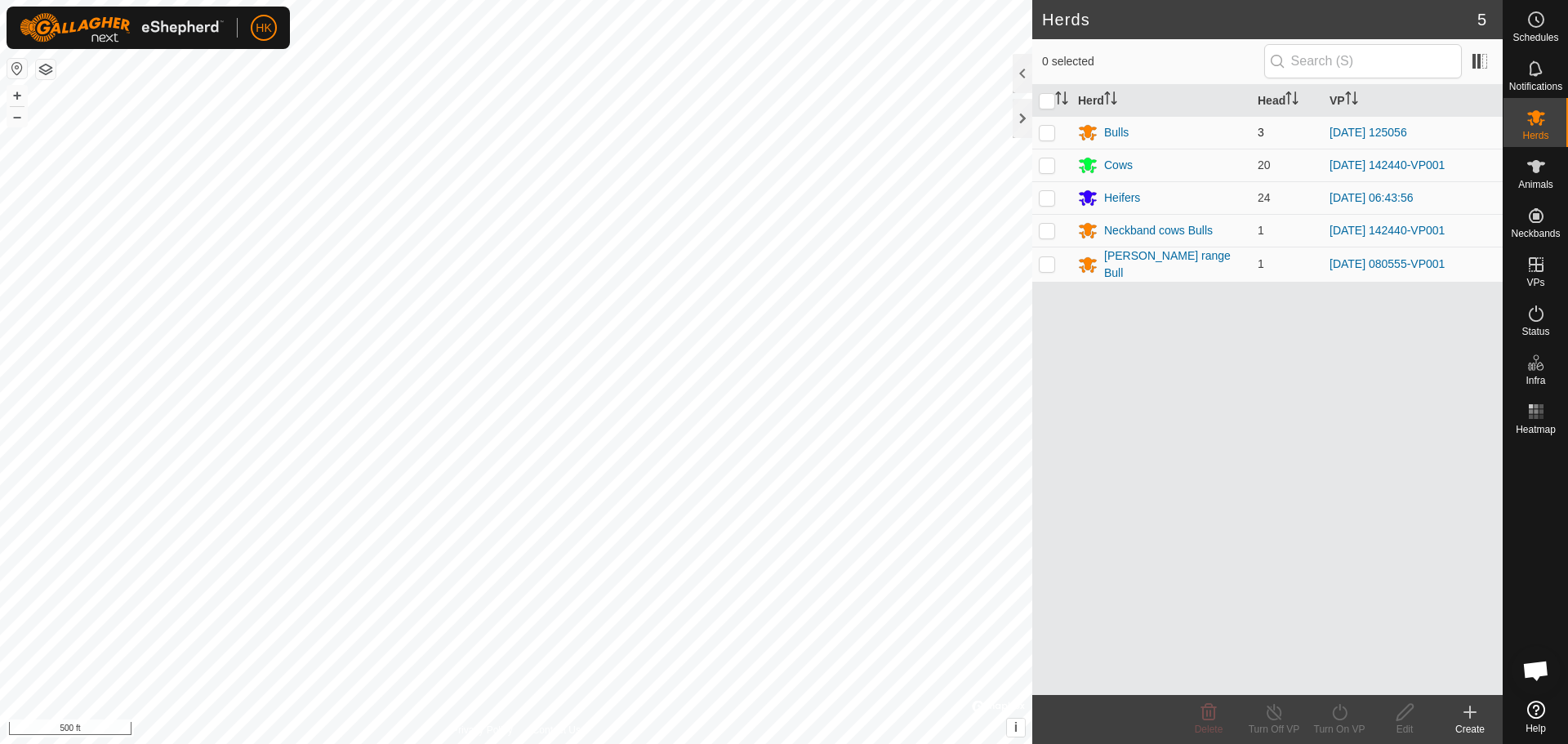
click at [1044, 130] on p-checkbox at bounding box center [1047, 132] width 16 height 13
checkbox input "true"
click at [1336, 716] on icon at bounding box center [1340, 712] width 20 height 20
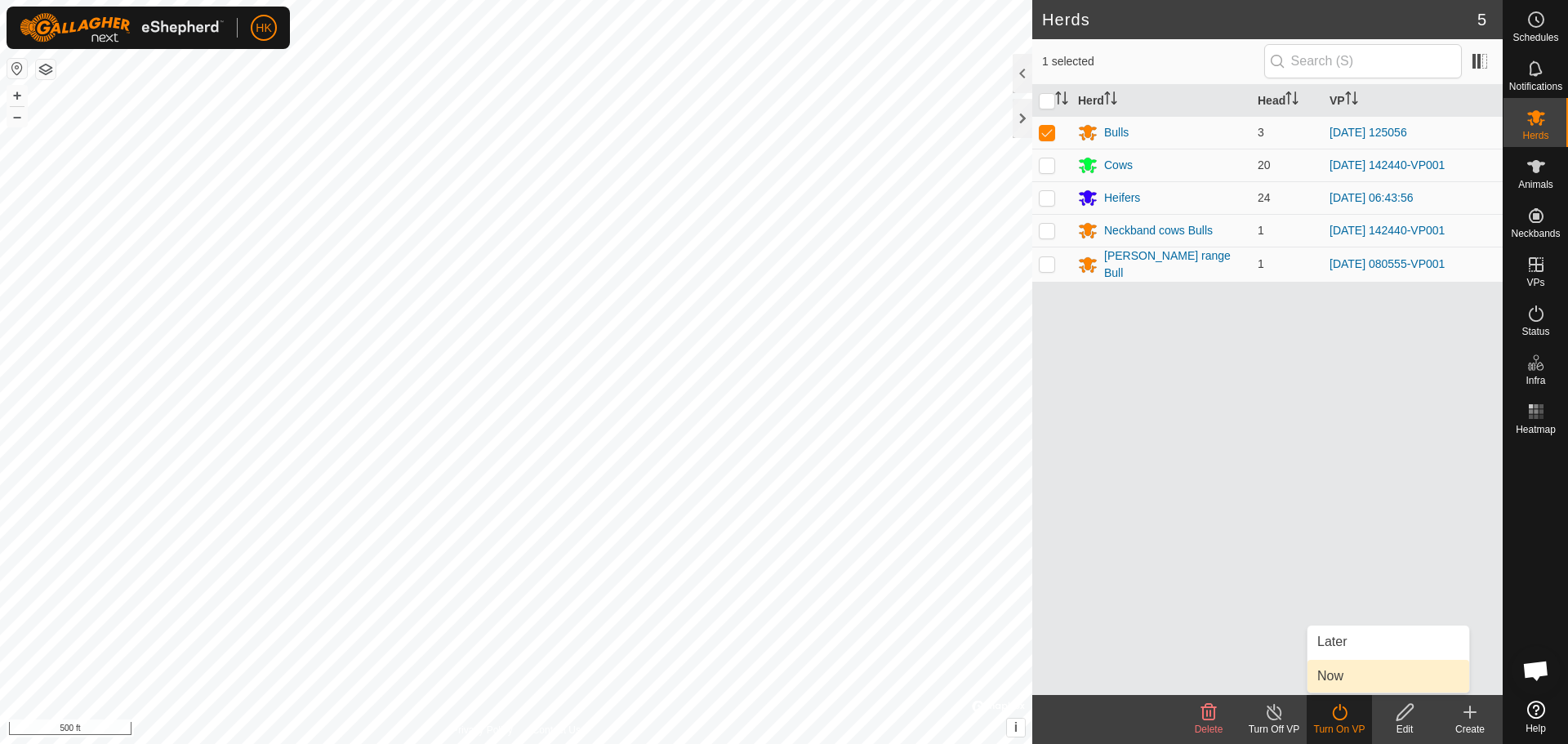
click at [1367, 673] on link "Now" at bounding box center [1388, 676] width 162 height 33
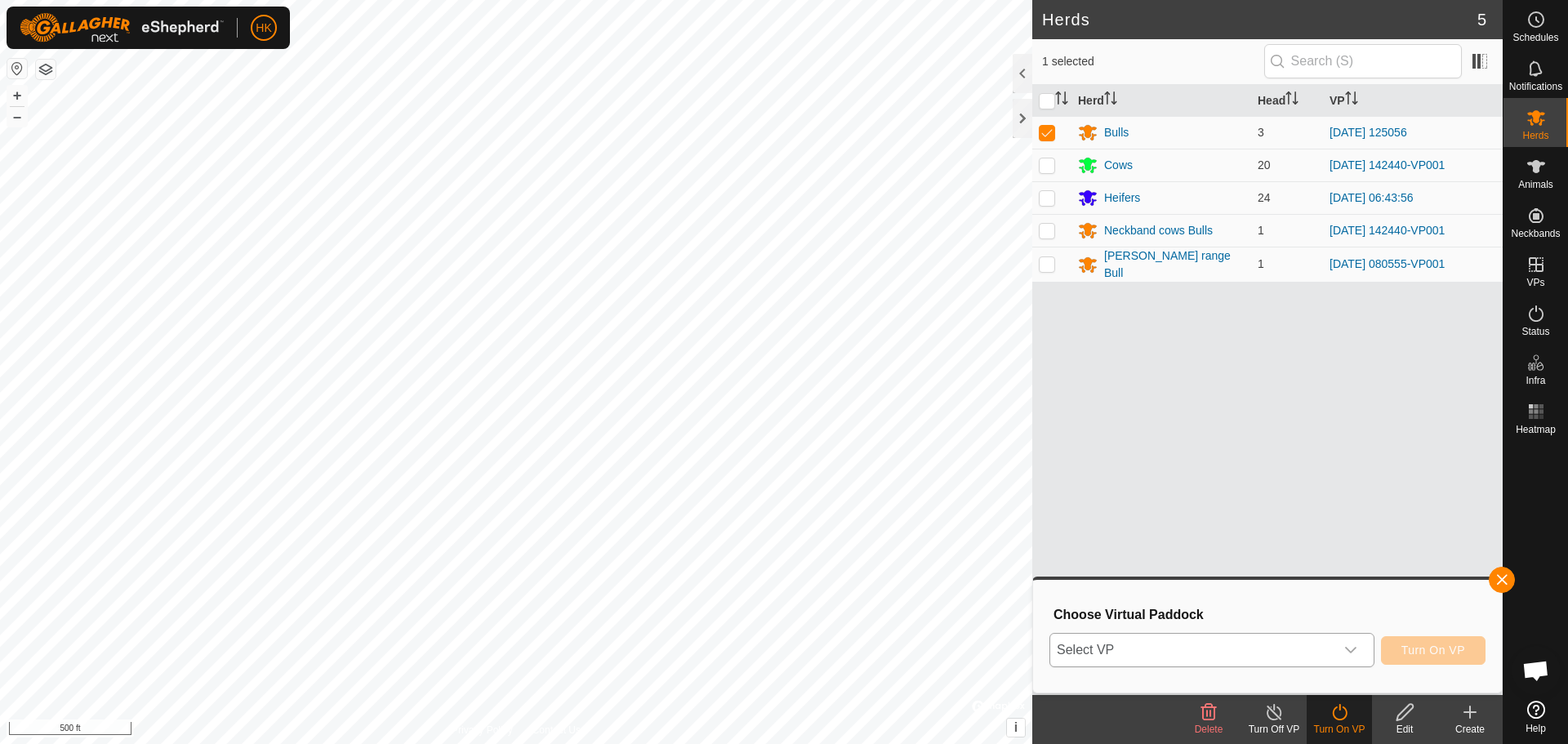
click at [1289, 650] on span "Select VP" at bounding box center [1193, 650] width 284 height 33
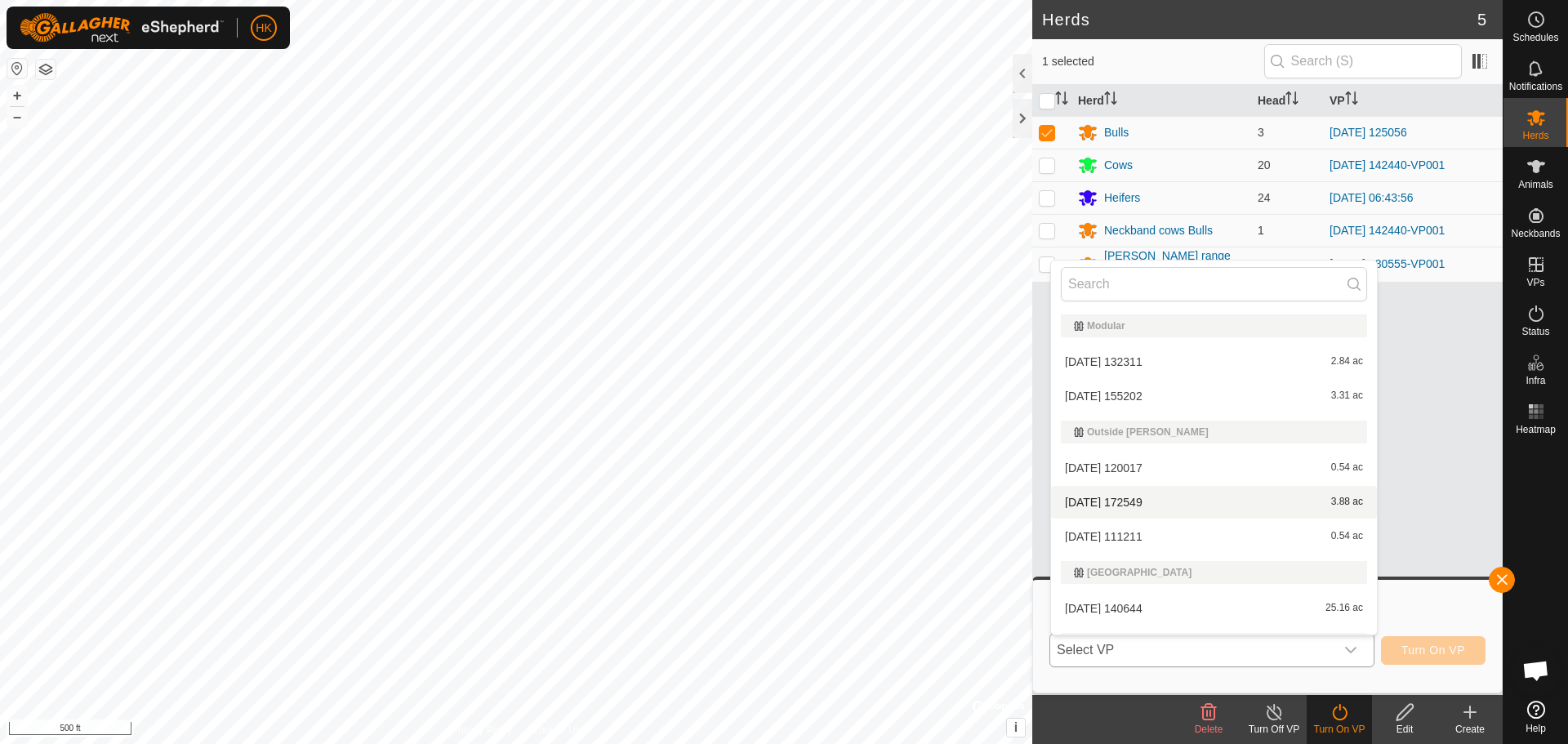
scroll to position [1246, 0]
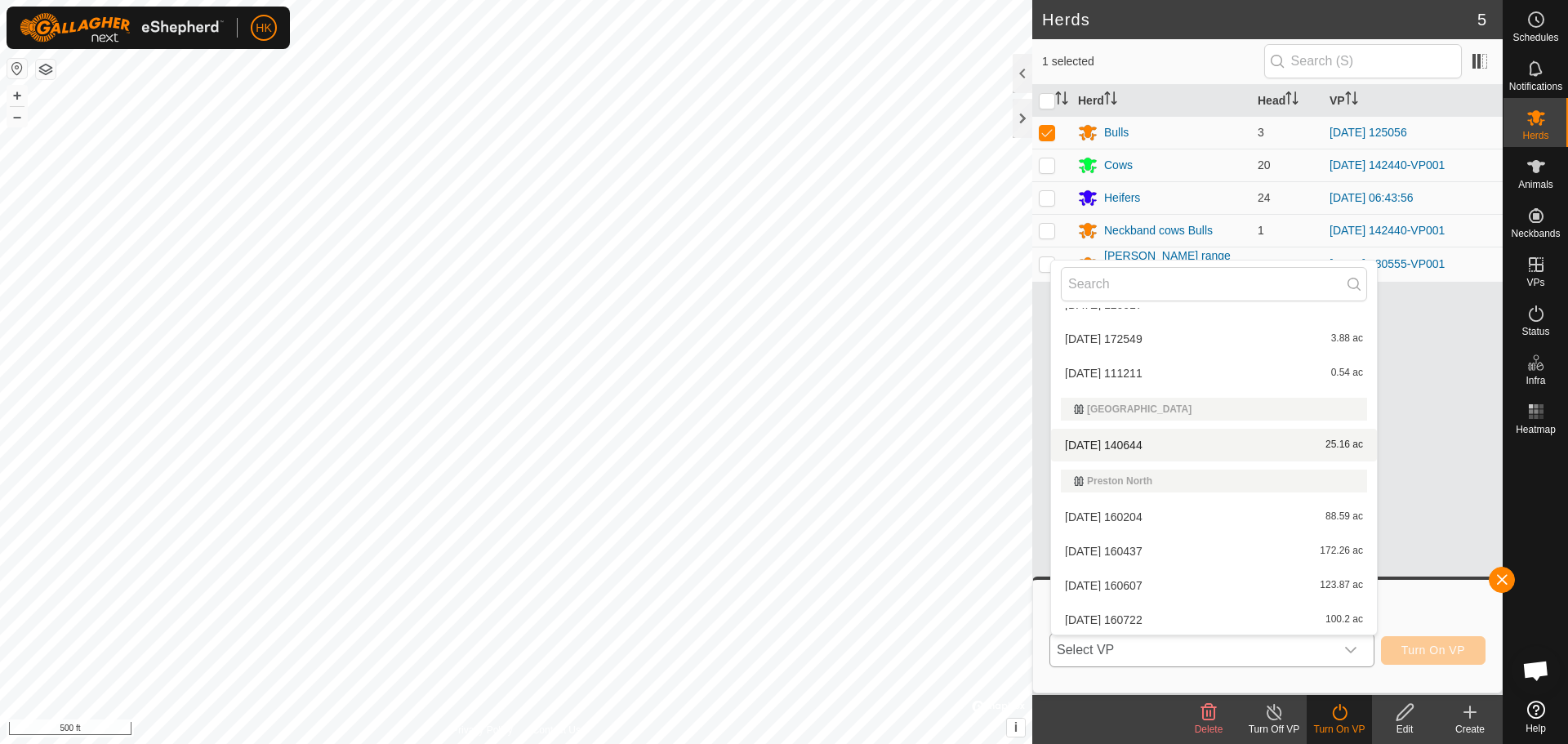
click at [1166, 450] on li "[DATE] 140644 25.16 ac" at bounding box center [1214, 444] width 326 height 33
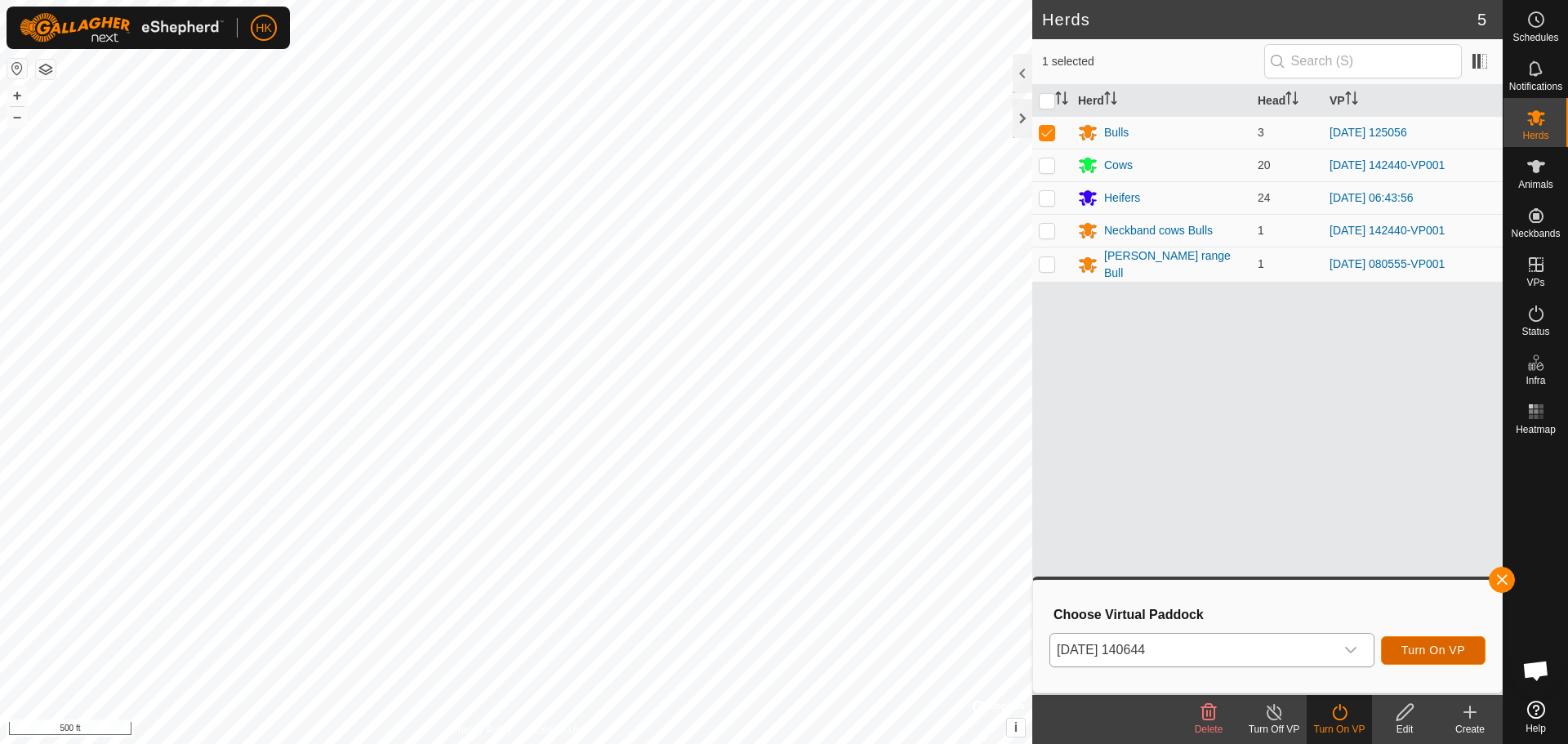
click at [1449, 646] on span "Turn On VP" at bounding box center [1434, 650] width 64 height 13
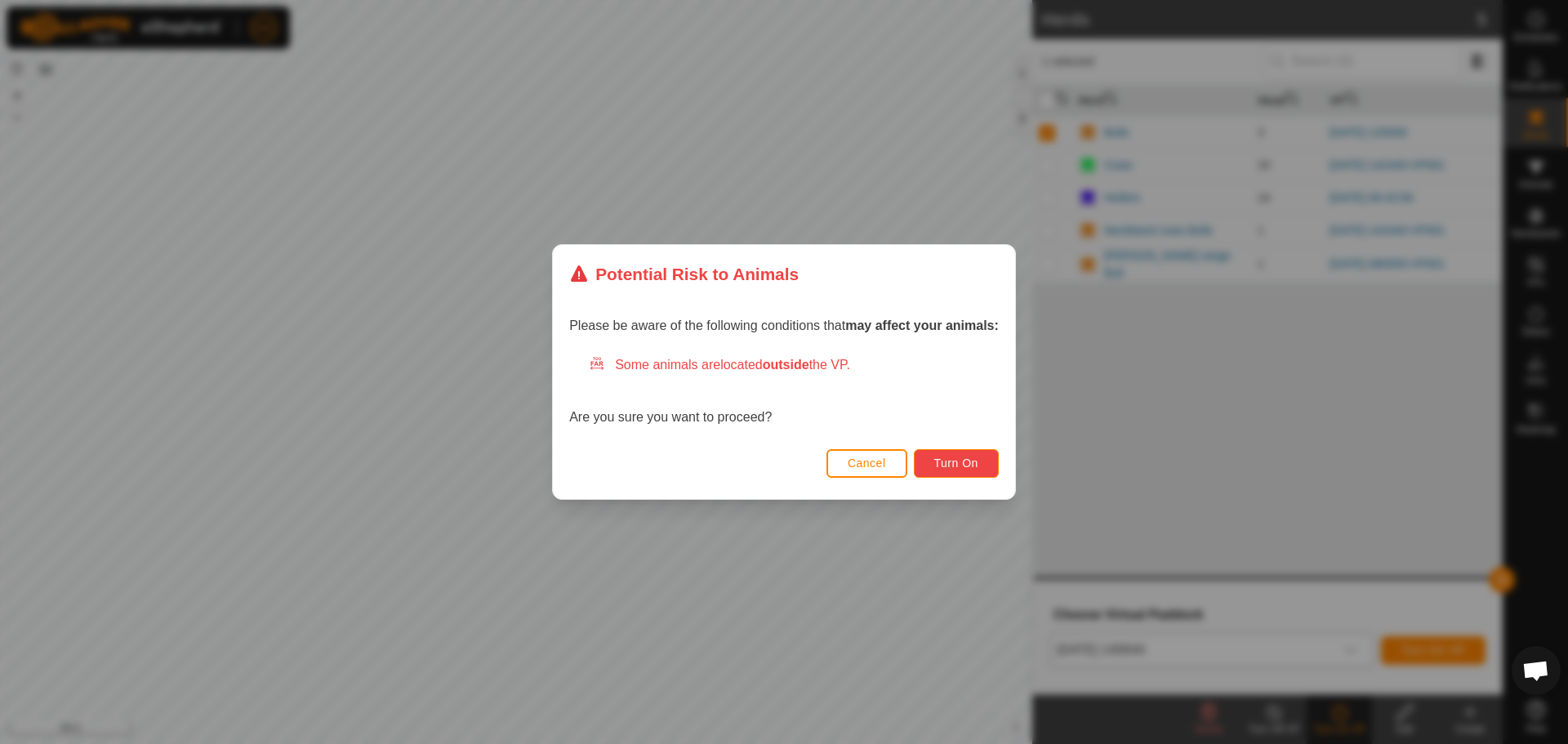
click at [953, 454] on button "Turn On" at bounding box center [956, 463] width 85 height 28
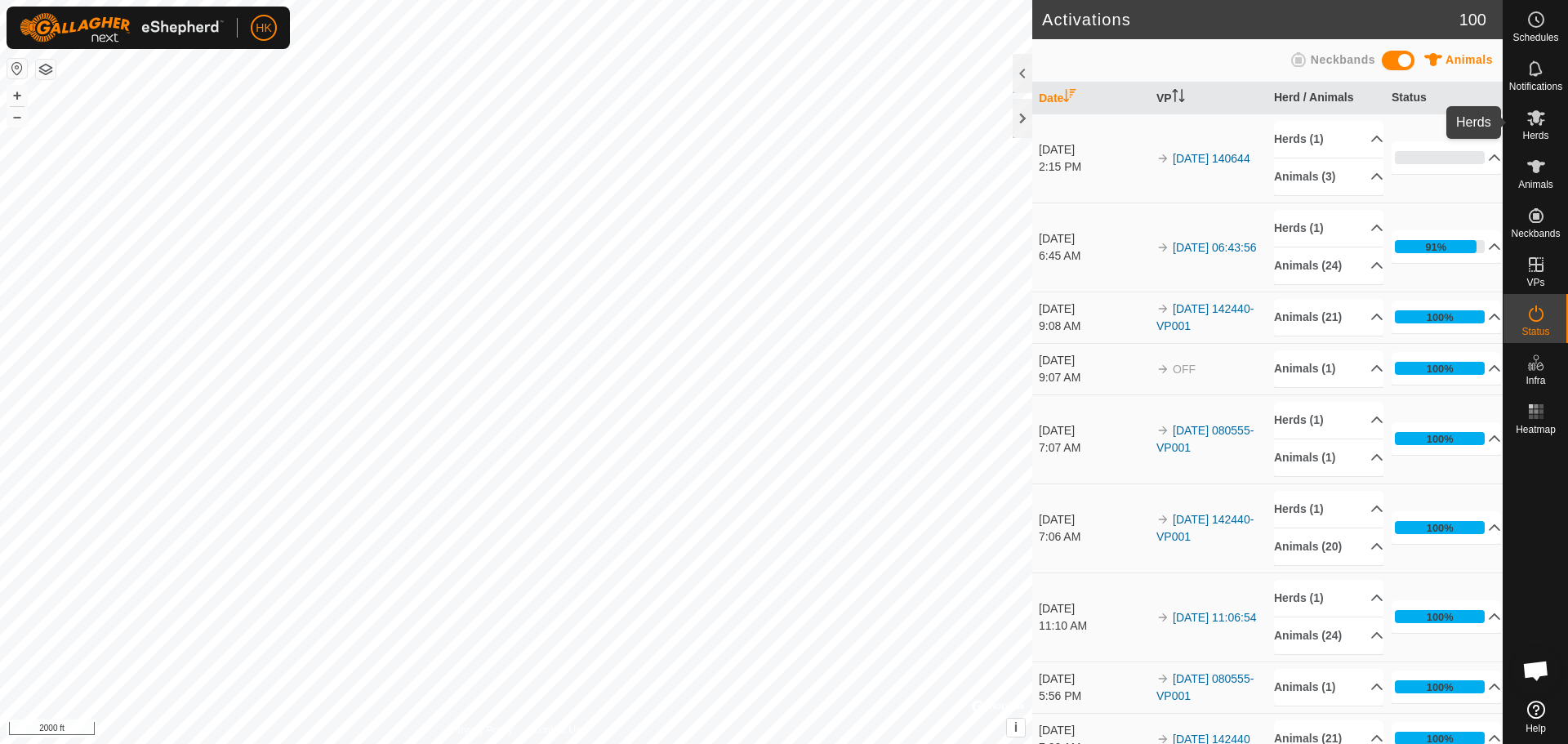
click at [1528, 116] on icon at bounding box center [1536, 117] width 20 height 20
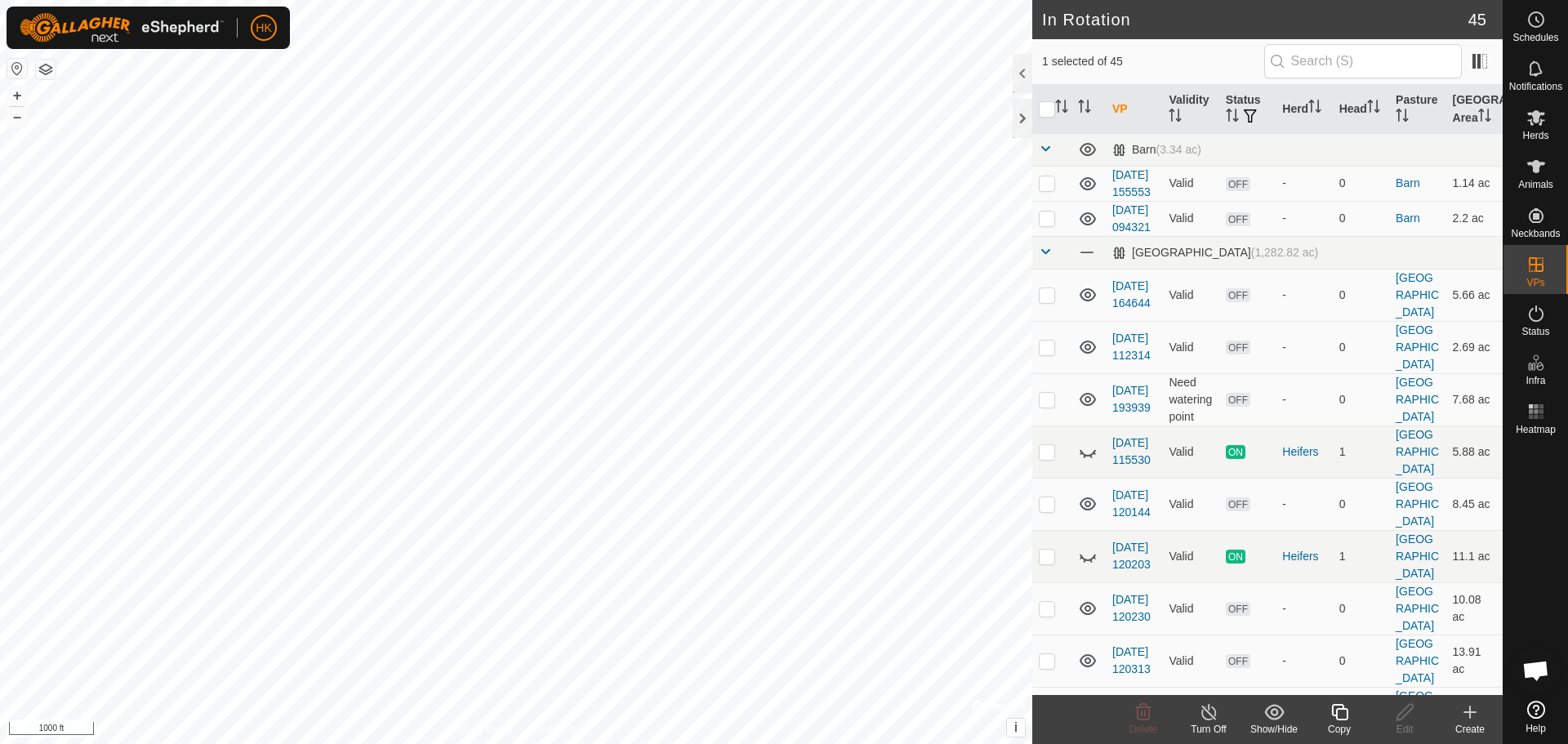
click at [1470, 710] on icon at bounding box center [1470, 712] width 0 height 12
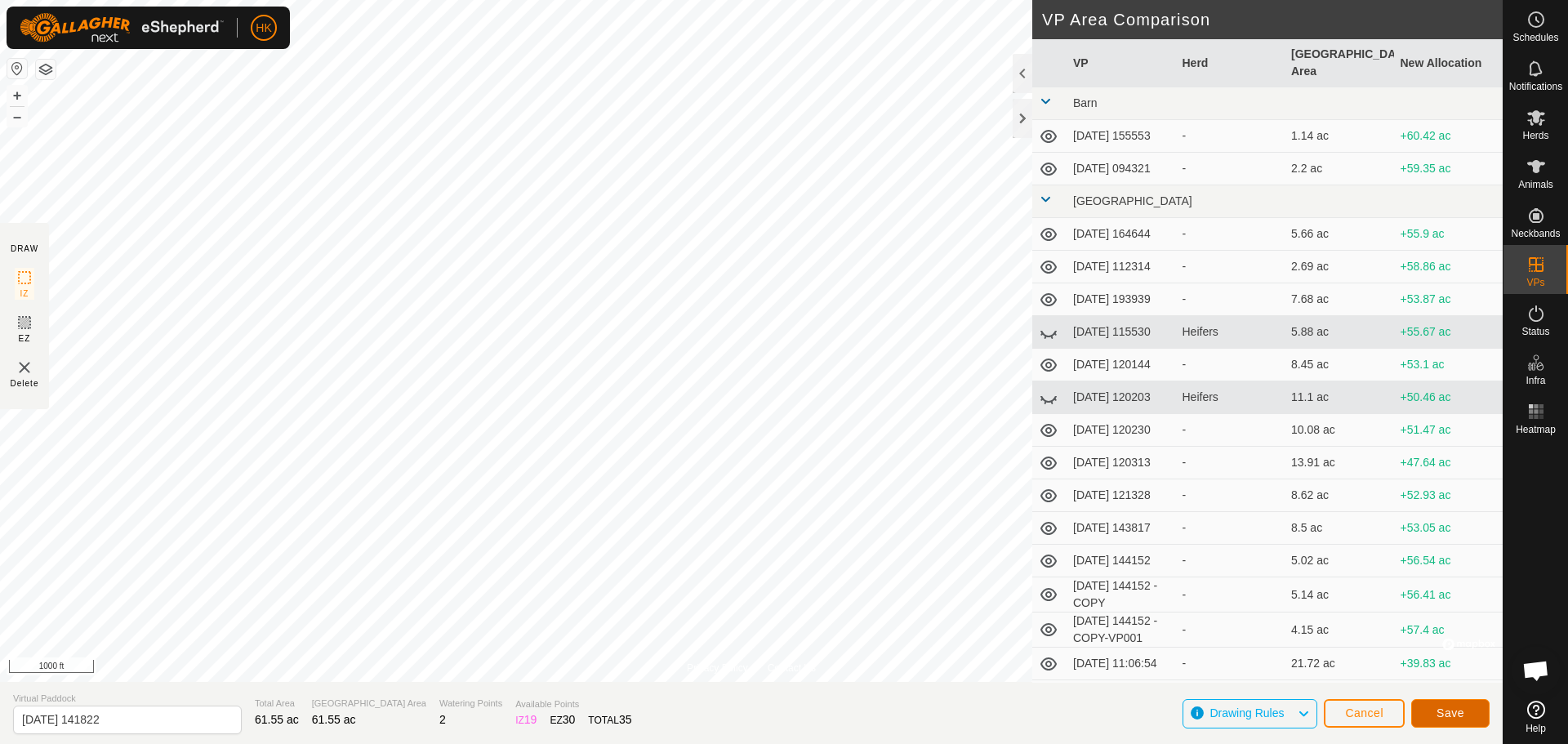
click at [1452, 710] on span "Save" at bounding box center [1450, 713] width 28 height 13
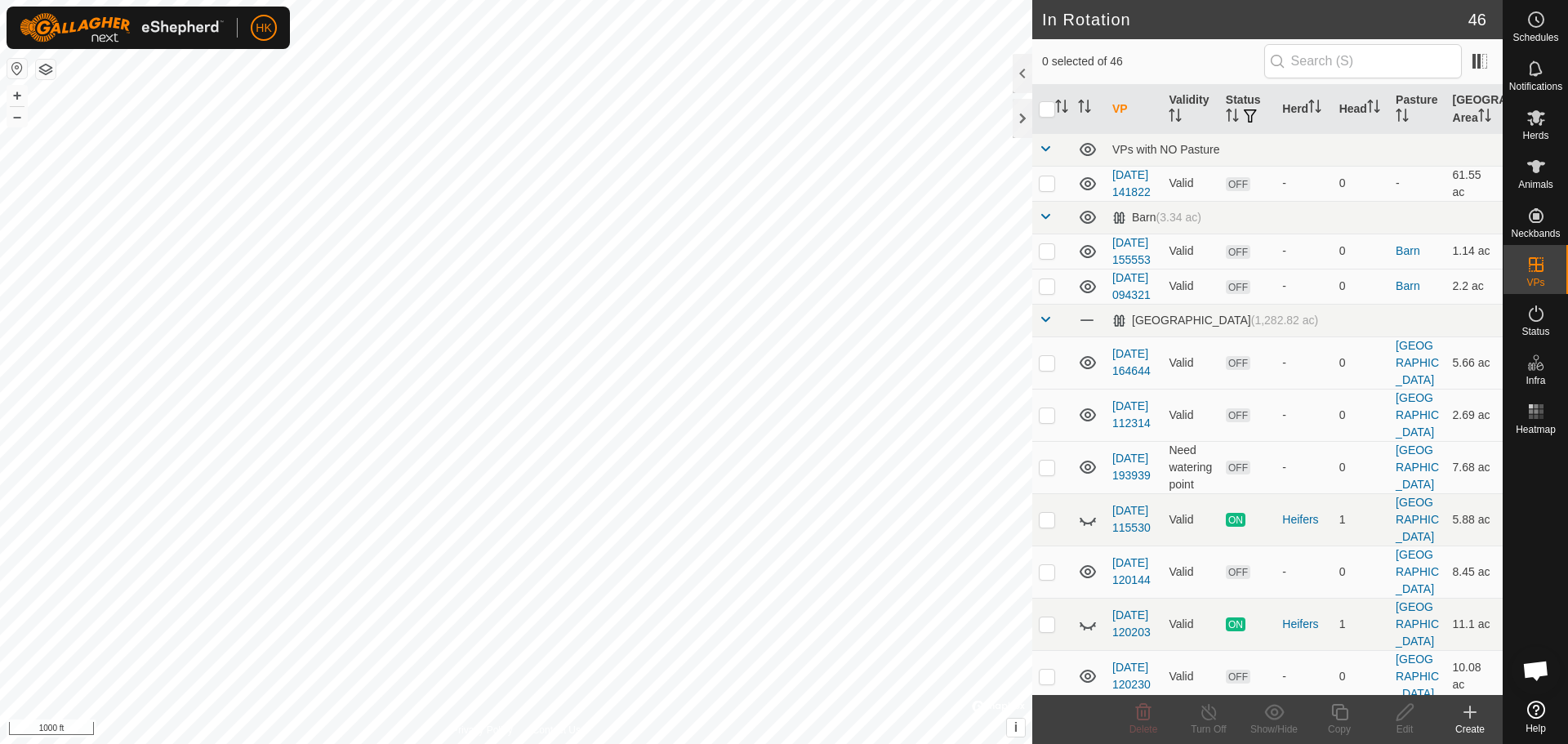
checkbox input "true"
click at [1408, 711] on icon at bounding box center [1404, 712] width 16 height 16
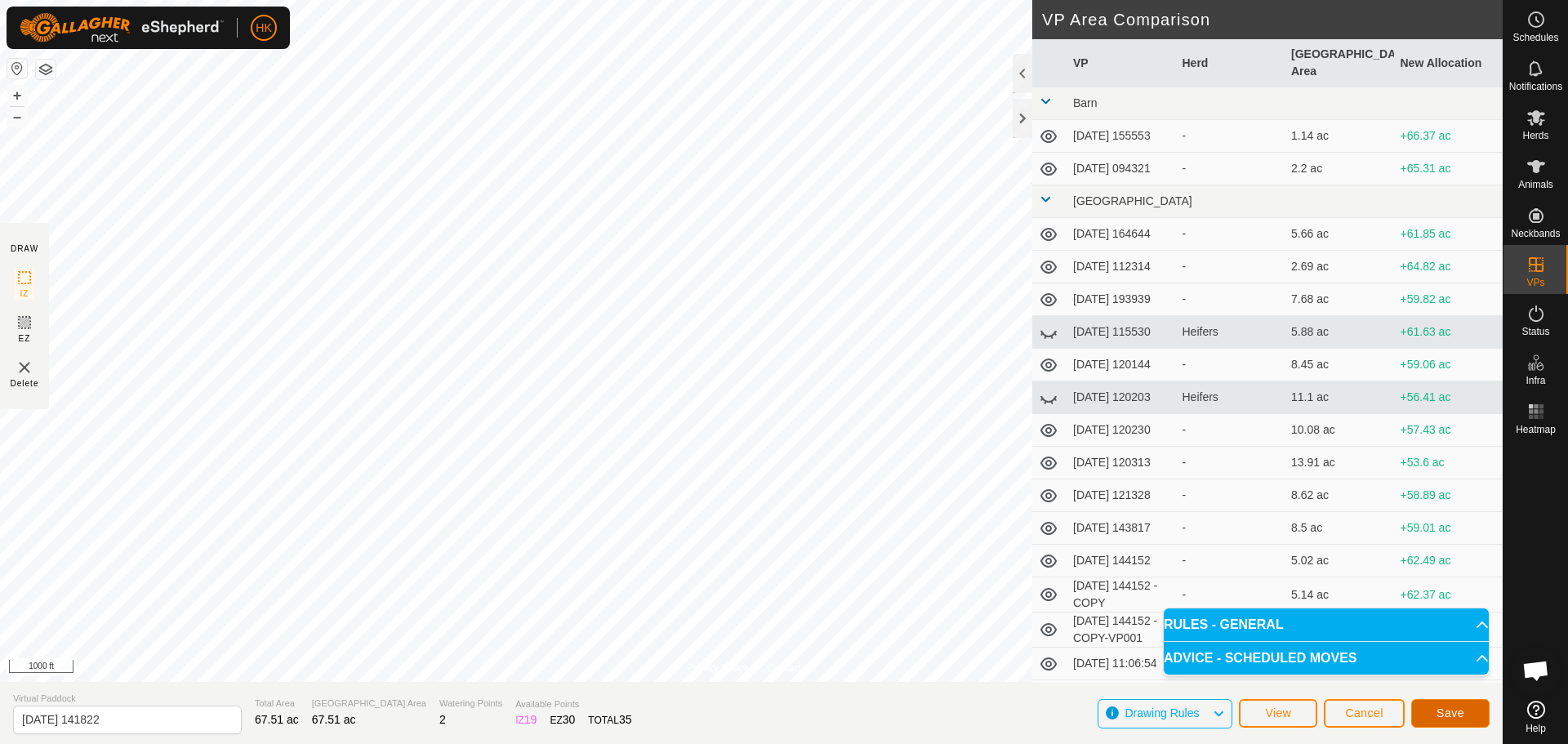
click at [1461, 715] on span "Save" at bounding box center [1450, 713] width 28 height 13
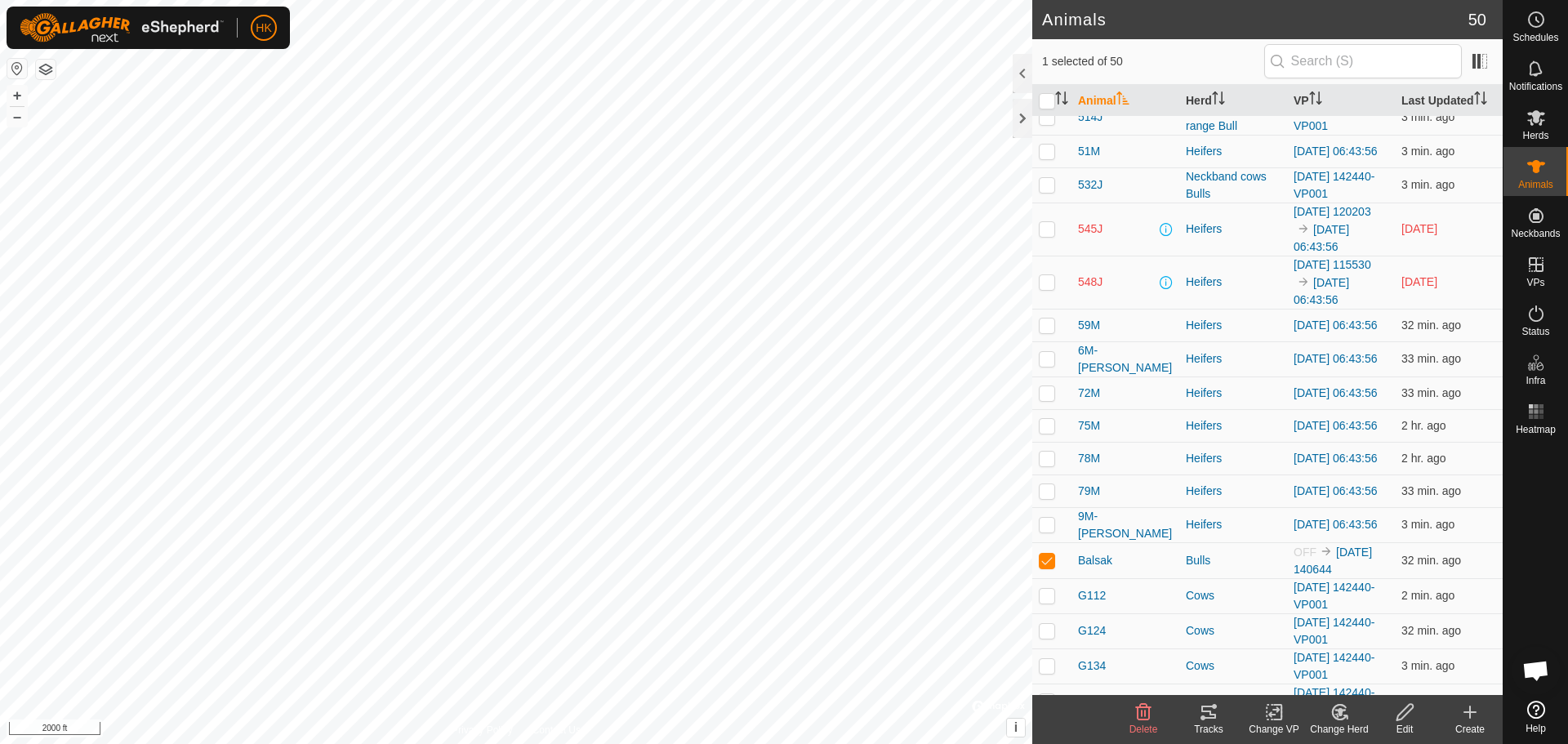
scroll to position [1062, 0]
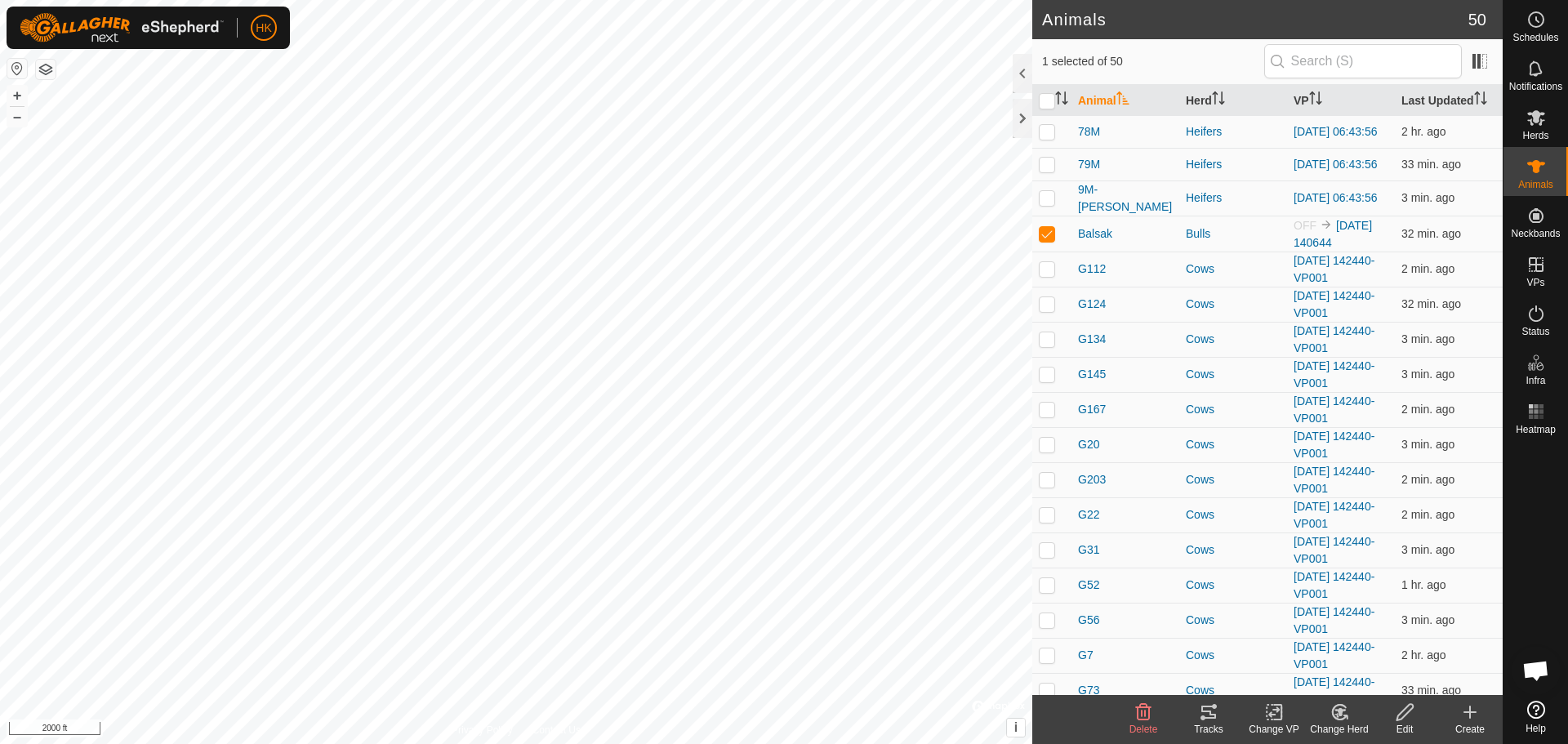
click at [1272, 713] on icon at bounding box center [1274, 713] width 12 height 11
click at [1314, 642] on link "Choose VP..." at bounding box center [1324, 642] width 162 height 33
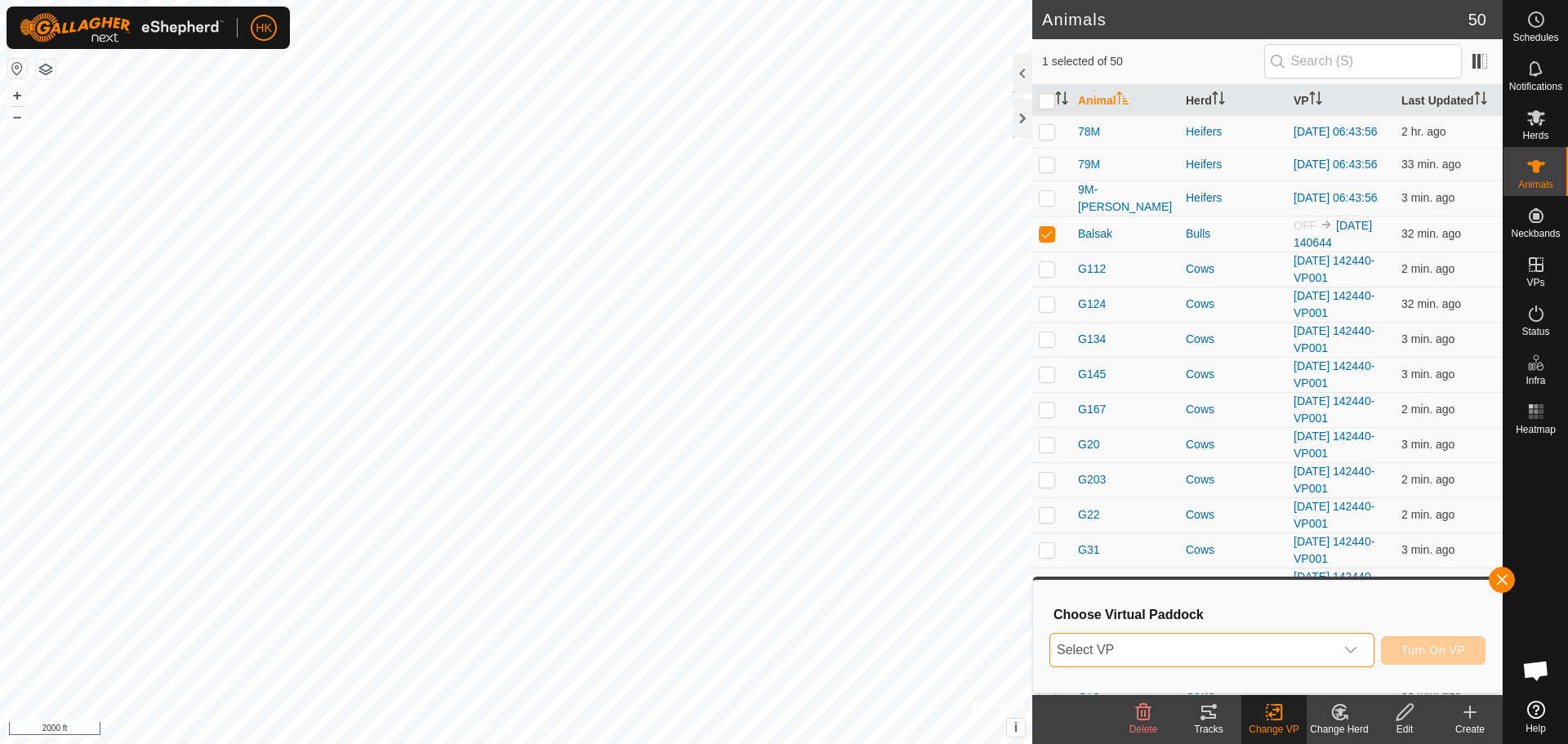
click at [1304, 650] on span "Select VP" at bounding box center [1193, 650] width 284 height 33
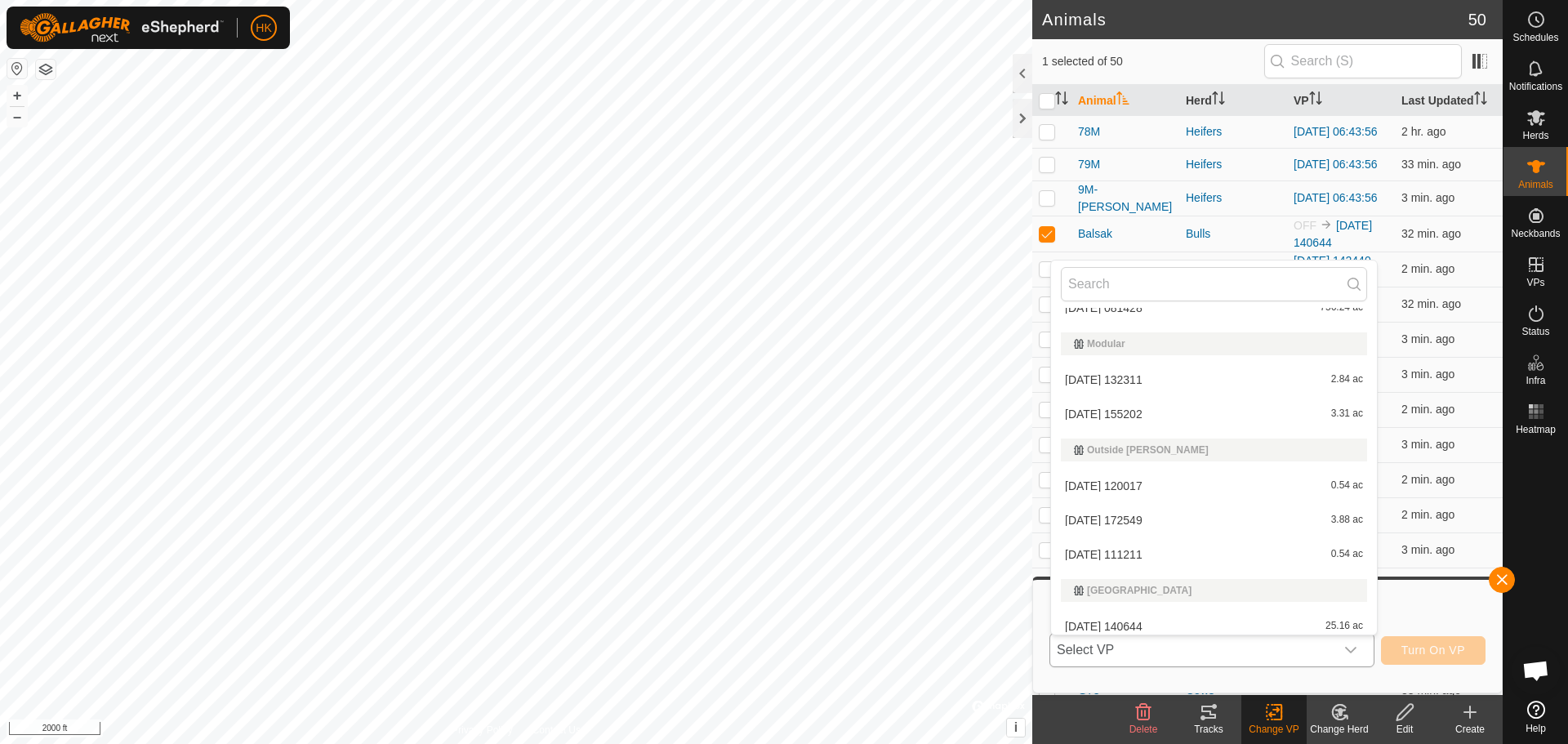
scroll to position [1168, 0]
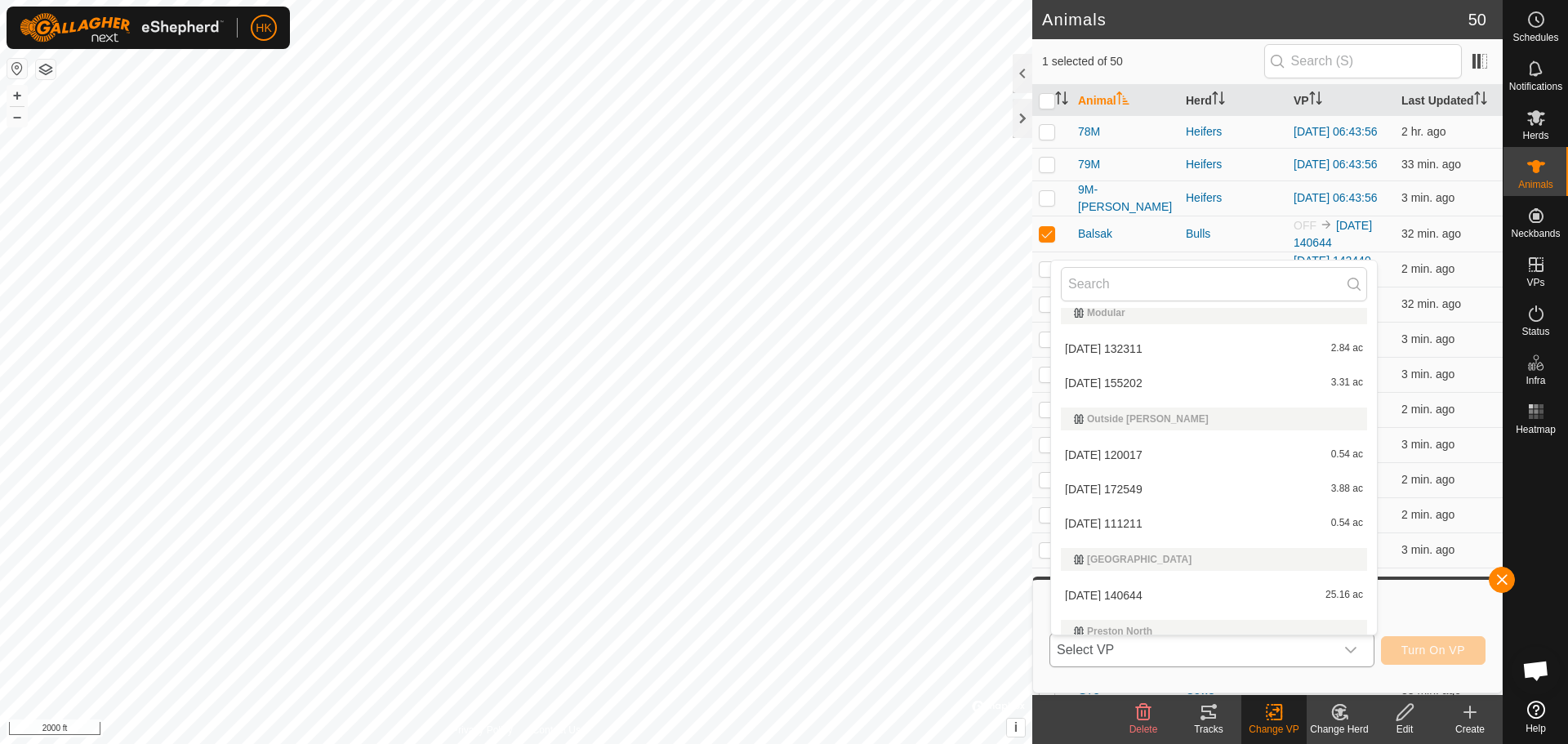
click at [1259, 587] on li "[DATE] 140644 25.16 ac" at bounding box center [1214, 596] width 326 height 33
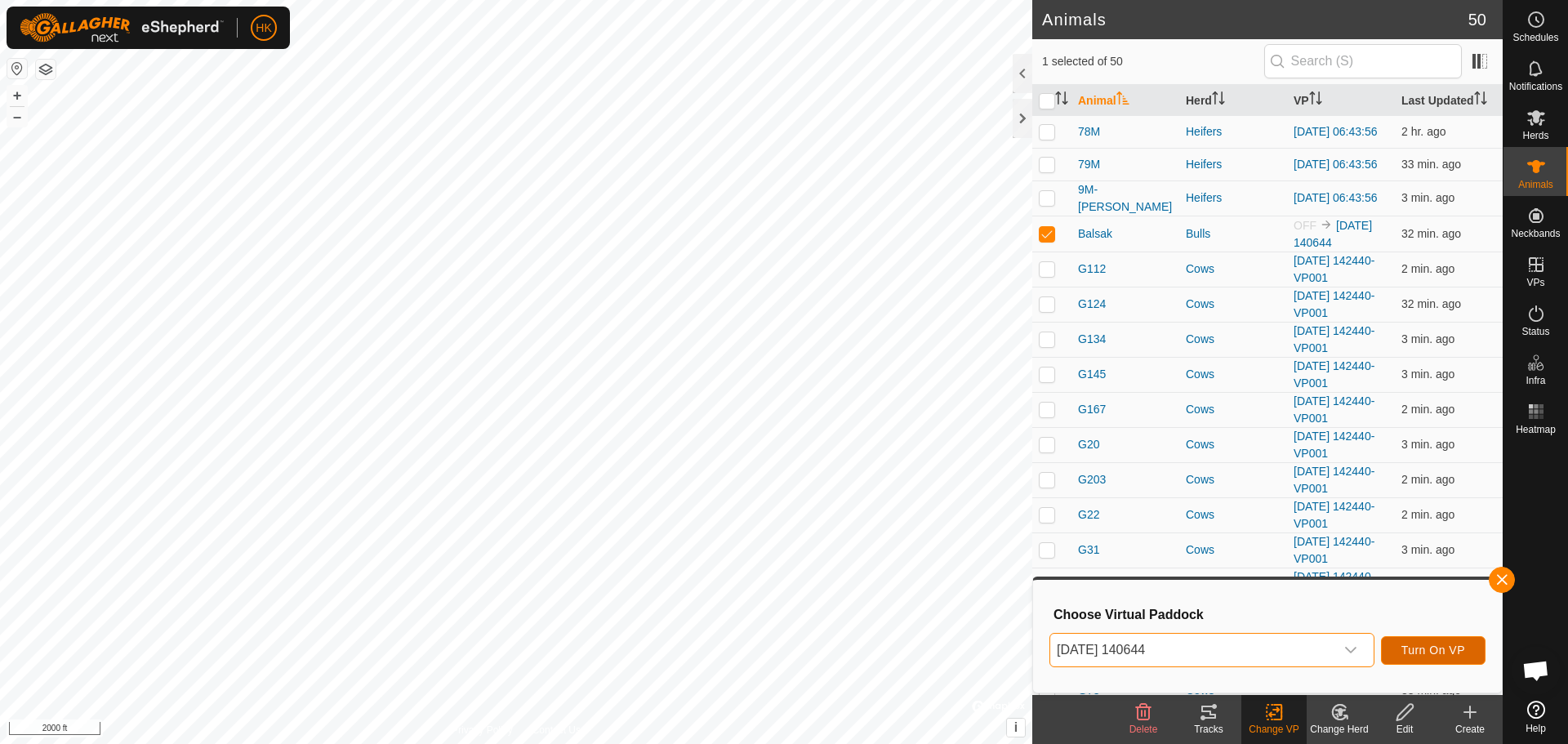
click at [1439, 649] on span "Turn On VP" at bounding box center [1434, 650] width 64 height 13
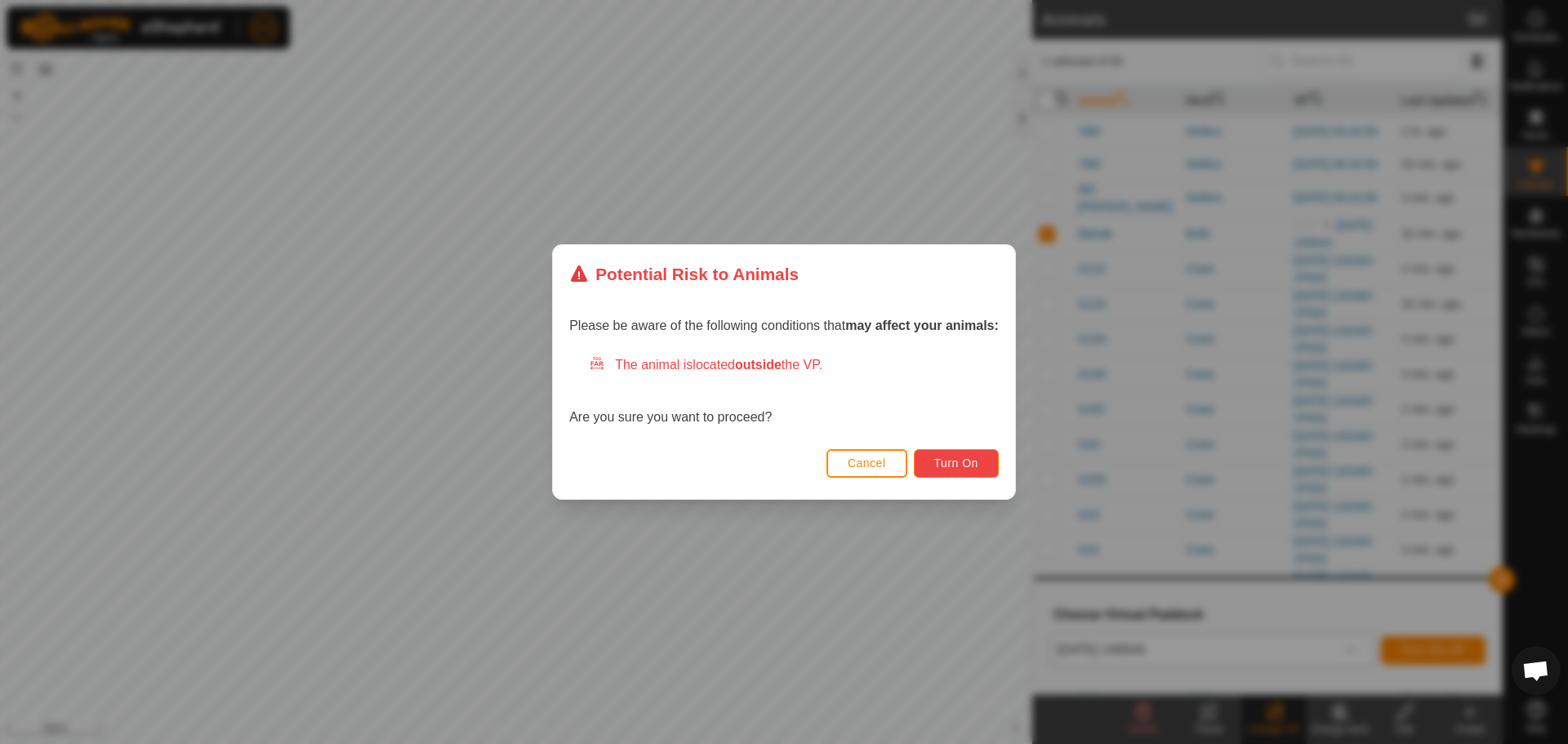
click at [963, 462] on span "Turn On" at bounding box center [956, 463] width 44 height 13
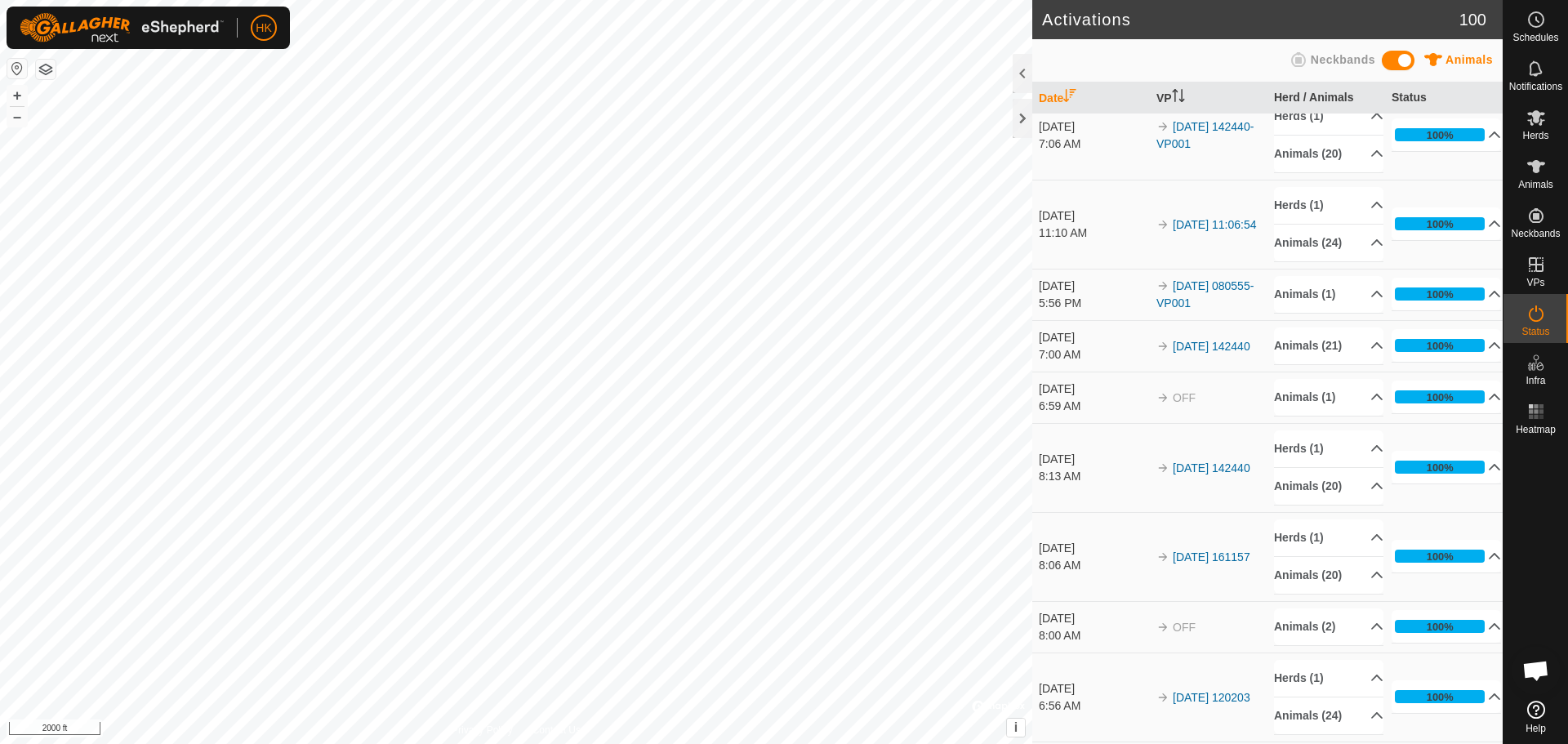
scroll to position [408, 0]
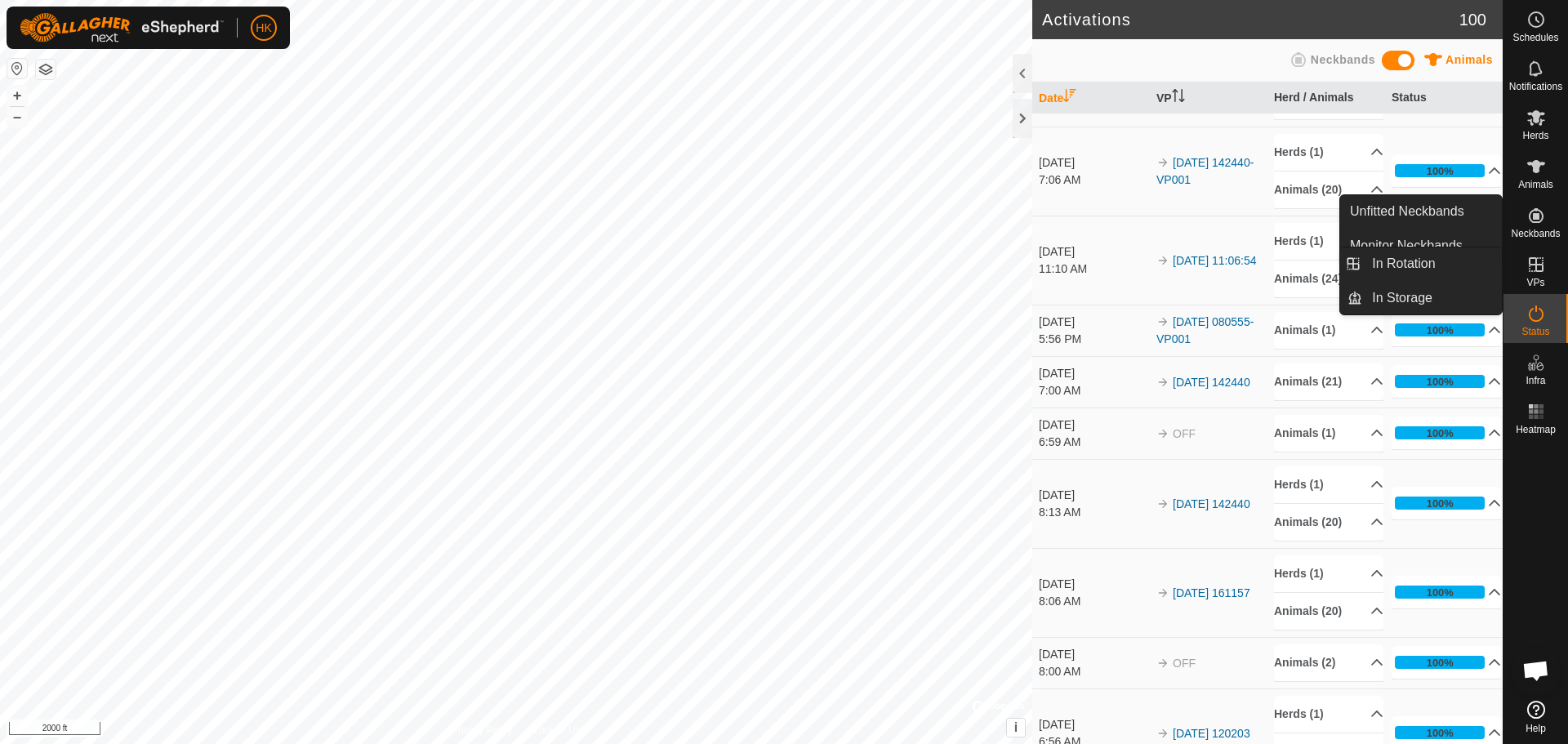
click at [1547, 266] on es-virtualpaddocks-svg-icon at bounding box center [1536, 264] width 29 height 26
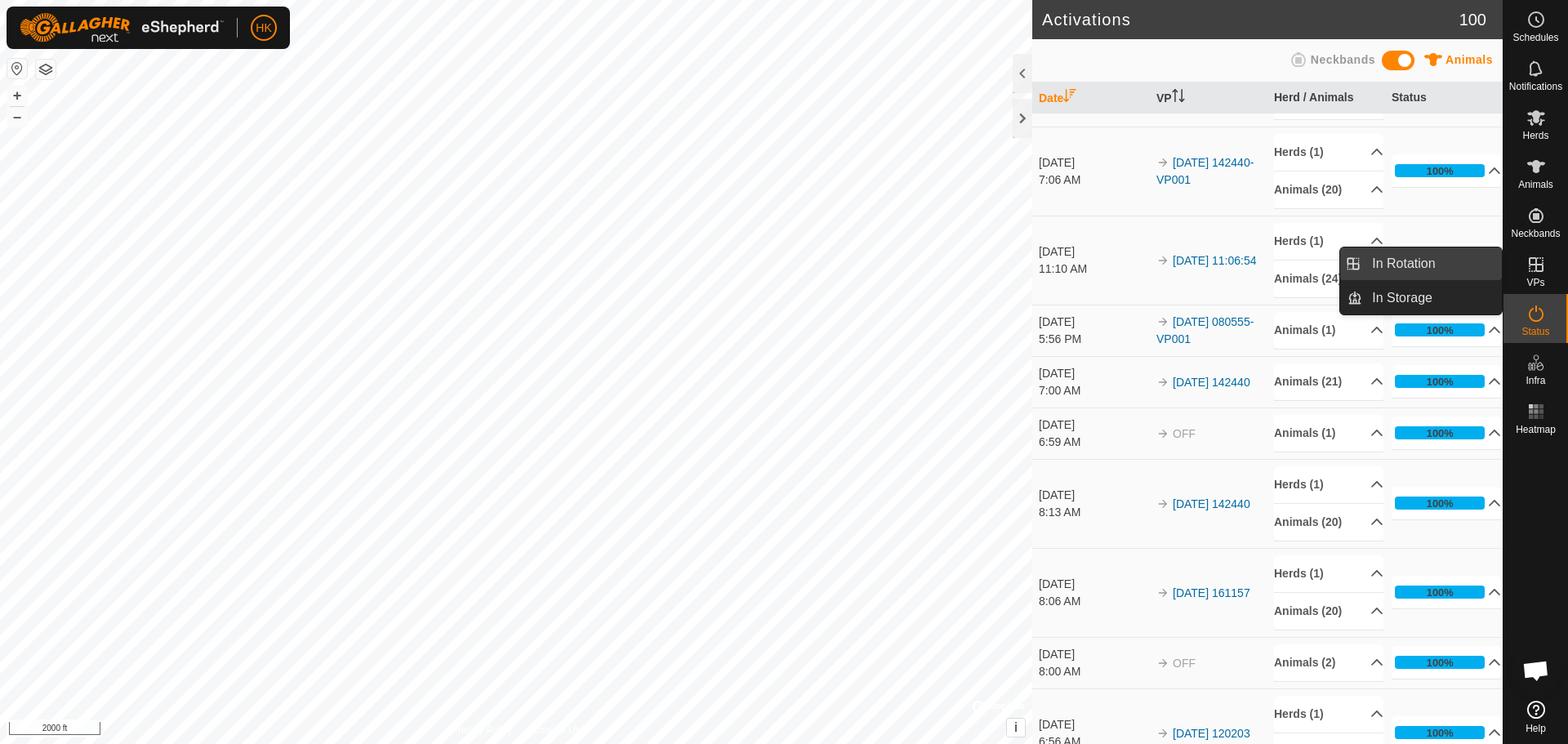
click at [1457, 272] on link "In Rotation" at bounding box center [1432, 263] width 140 height 33
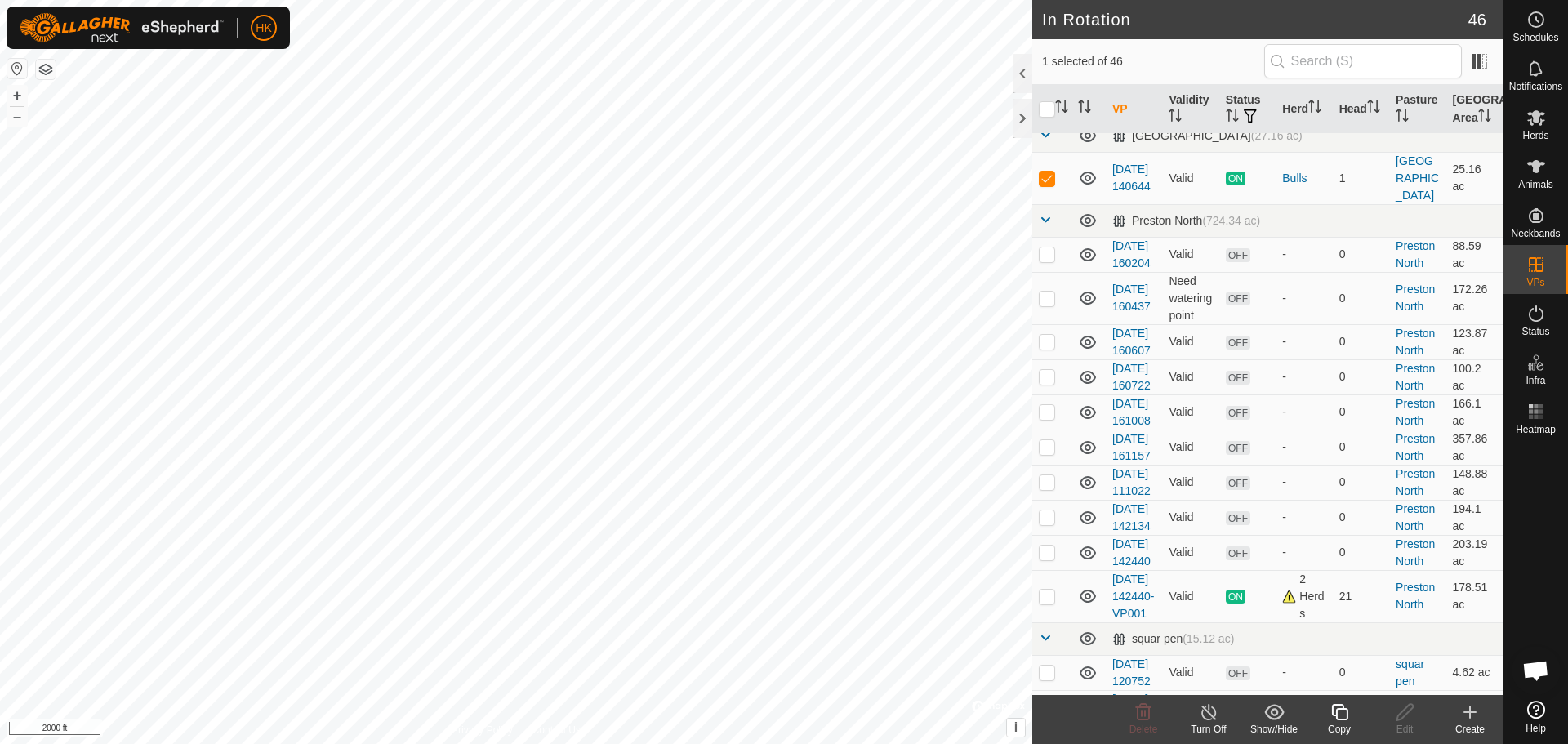
scroll to position [1879, 0]
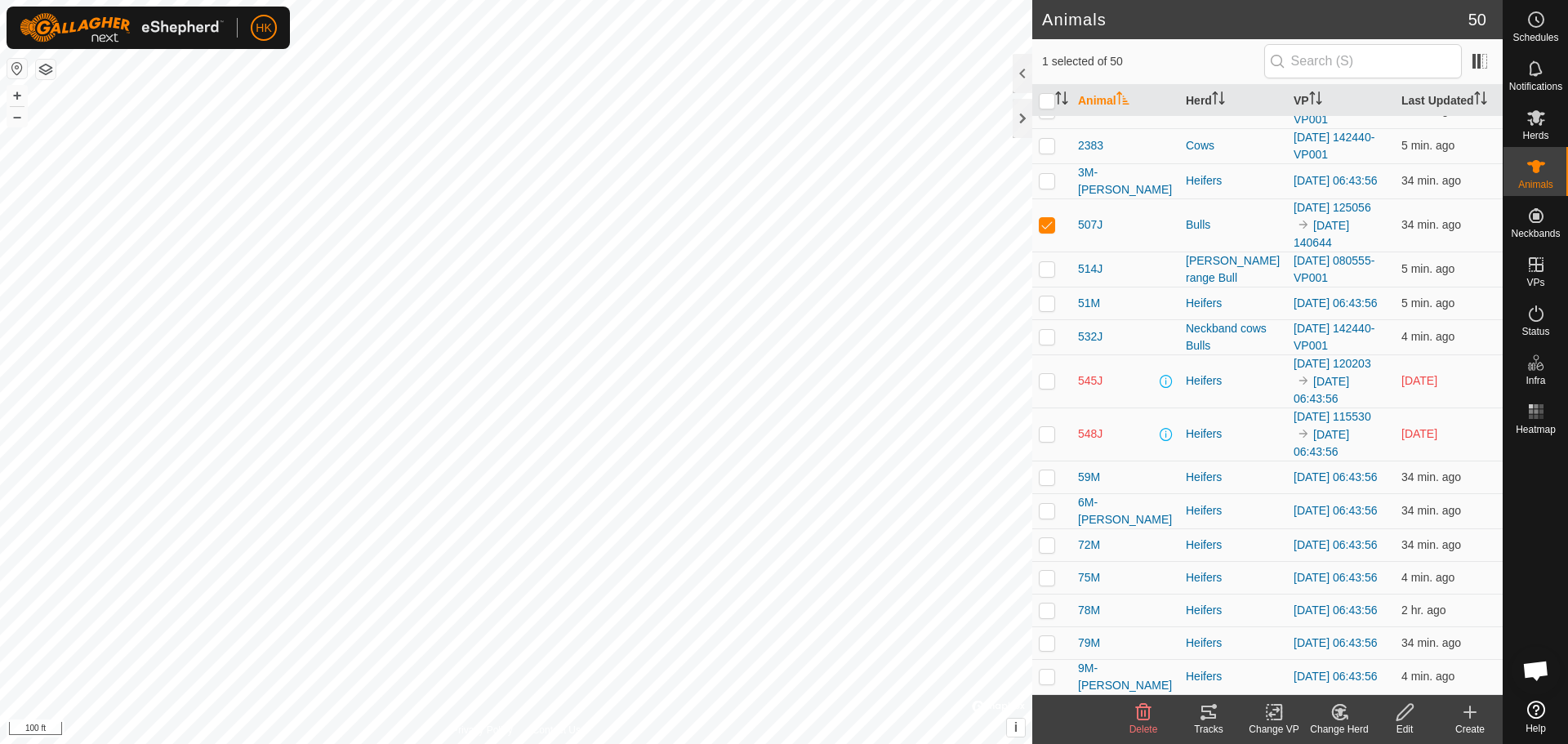
scroll to position [490, 0]
